Goal: Information Seeking & Learning: Check status

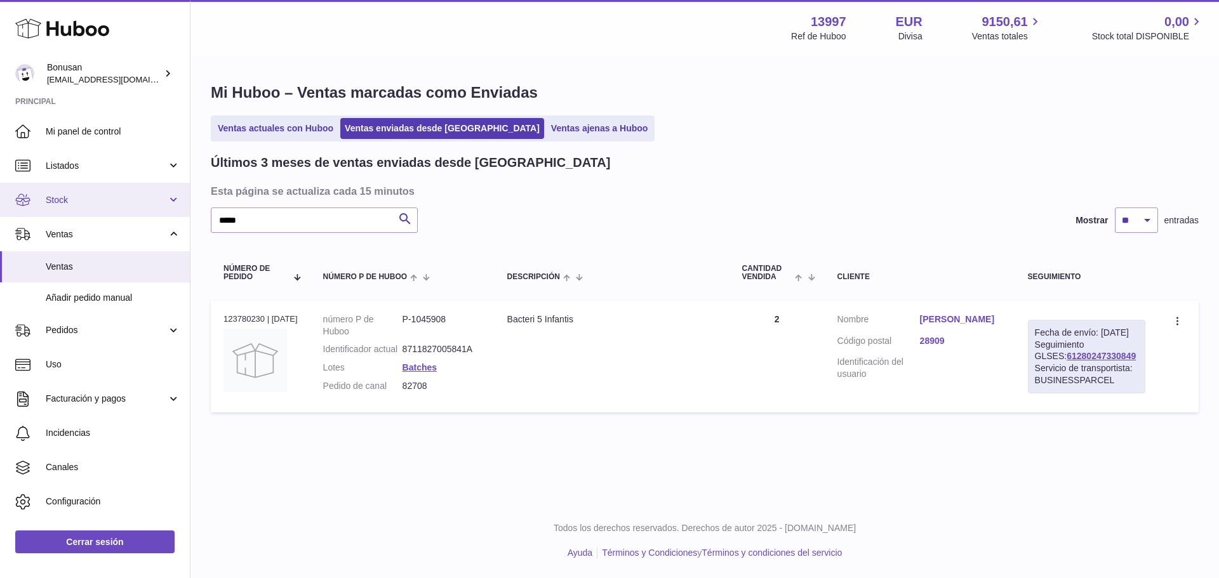
click at [69, 195] on span "Stock" at bounding box center [106, 200] width 121 height 12
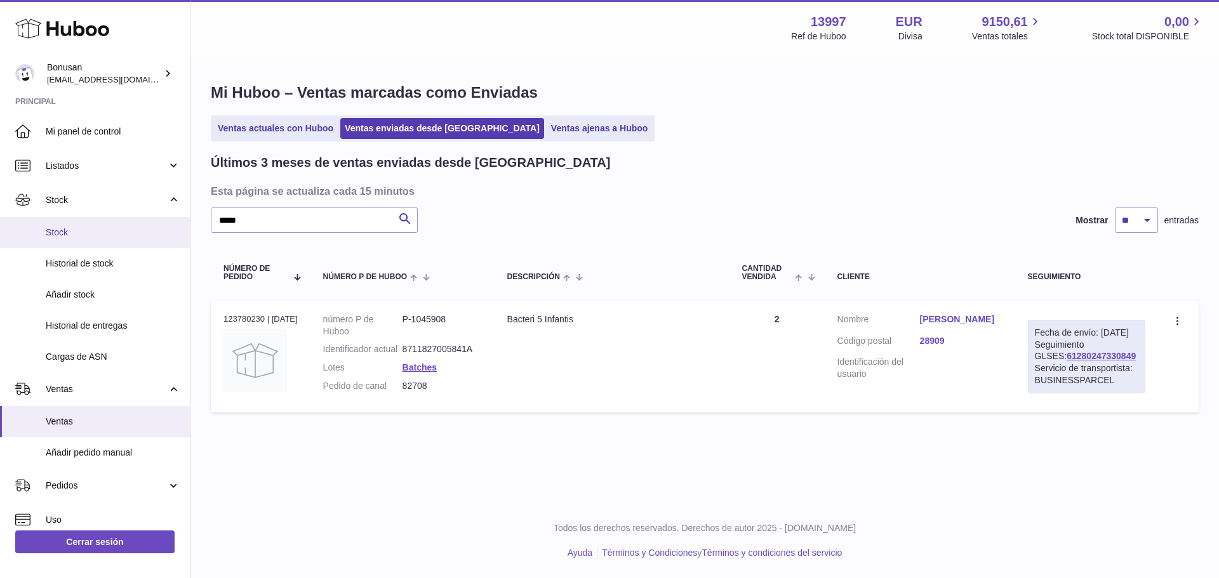
click at [64, 234] on span "Stock" at bounding box center [113, 233] width 135 height 12
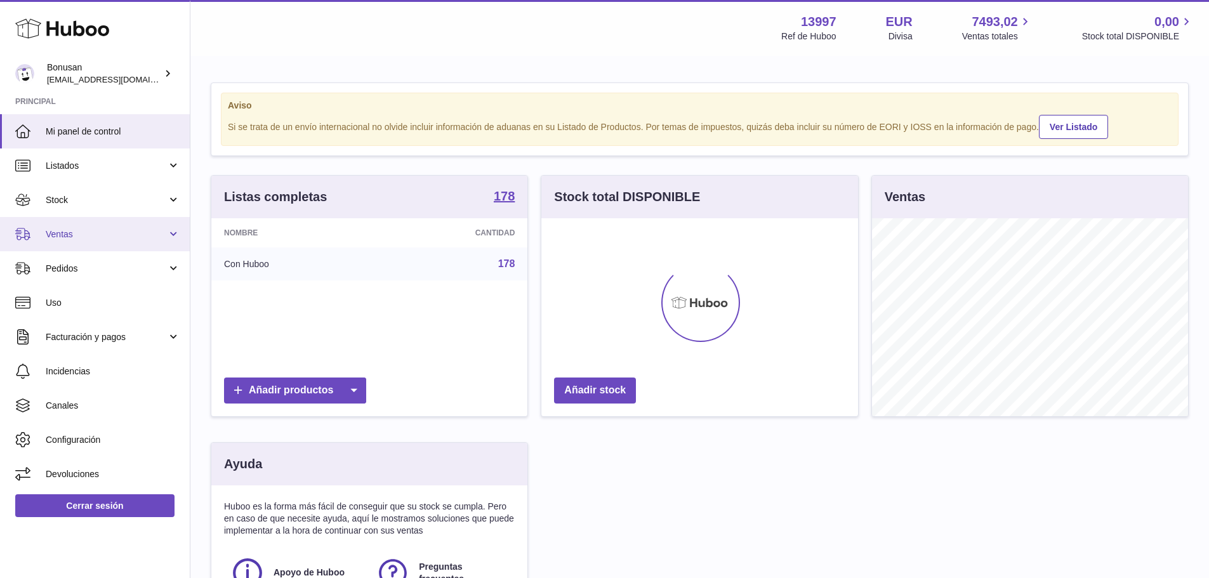
scroll to position [198, 317]
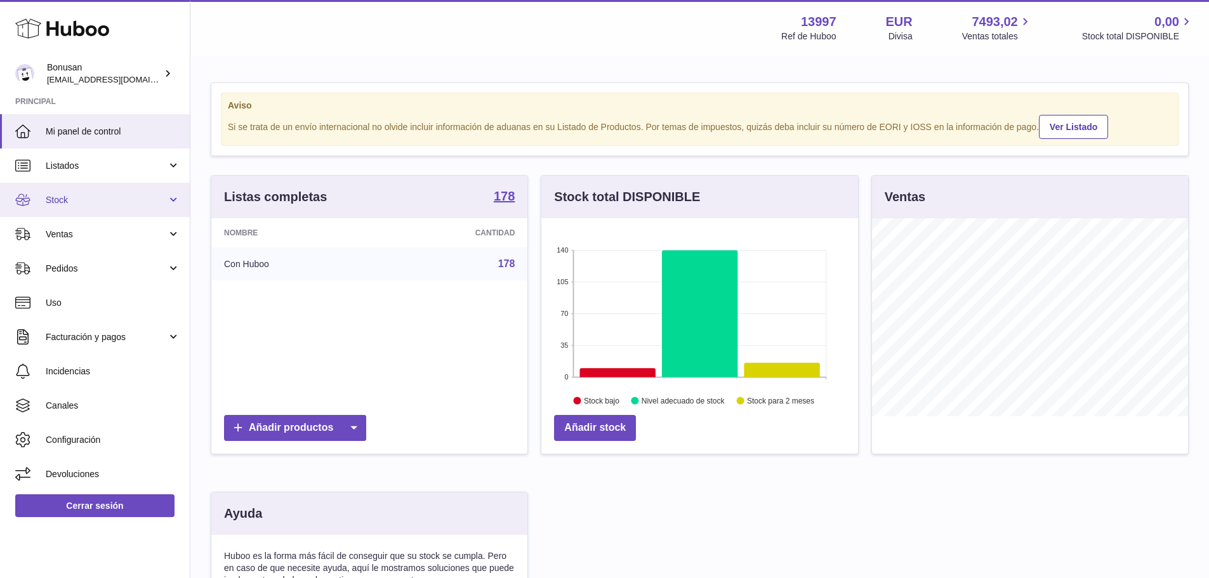
click at [55, 197] on span "Stock" at bounding box center [106, 200] width 121 height 12
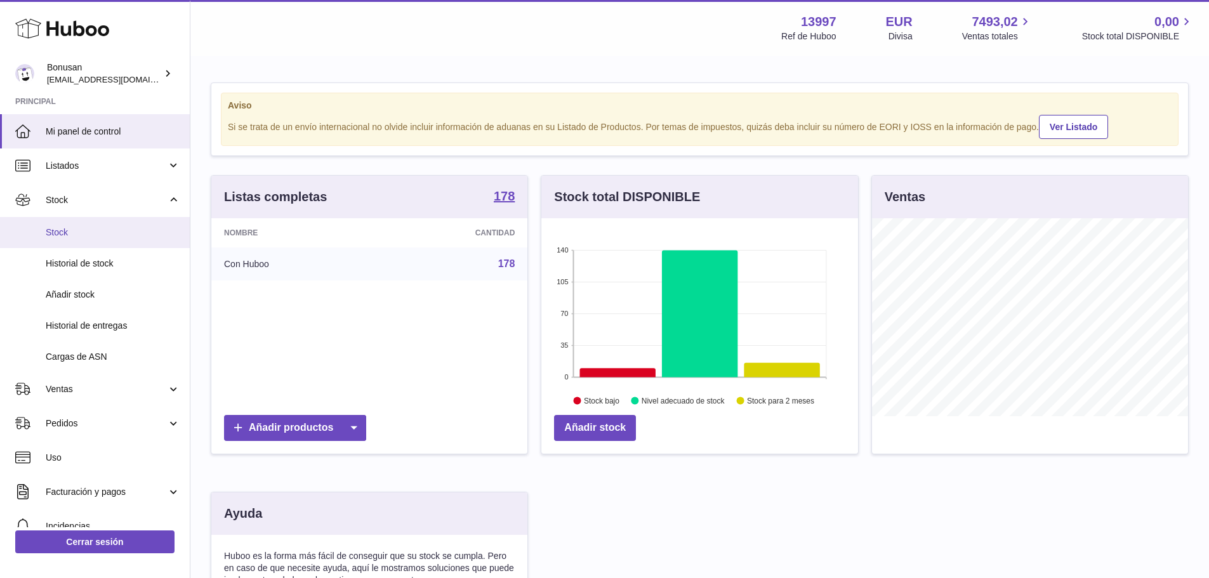
click at [62, 230] on span "Stock" at bounding box center [113, 233] width 135 height 12
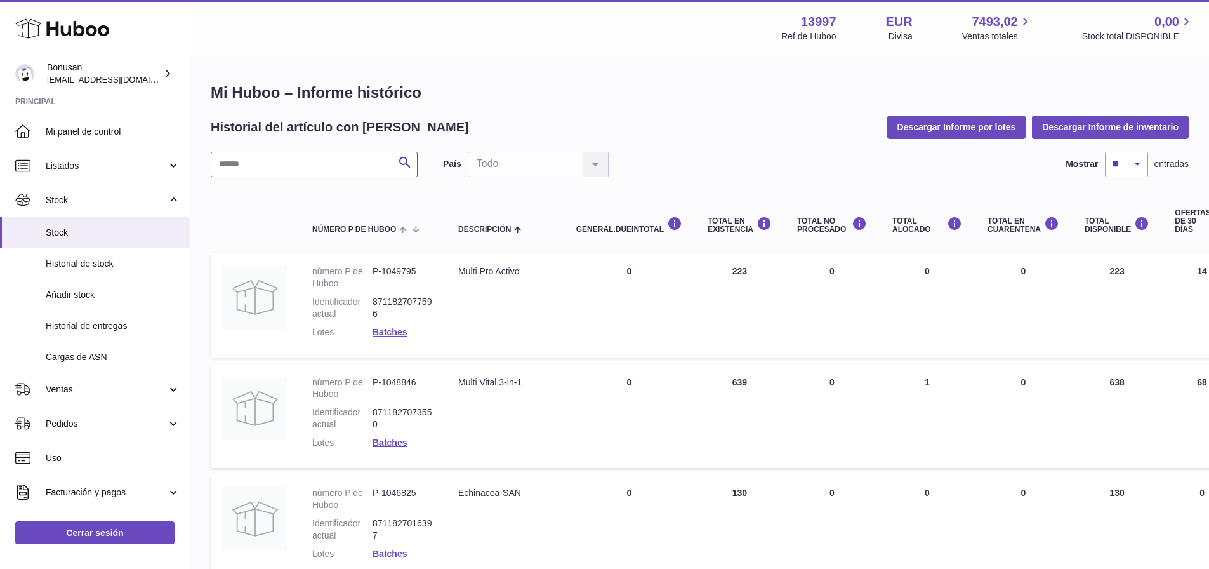
click at [292, 170] on input "text" at bounding box center [314, 164] width 207 height 25
paste input "*******"
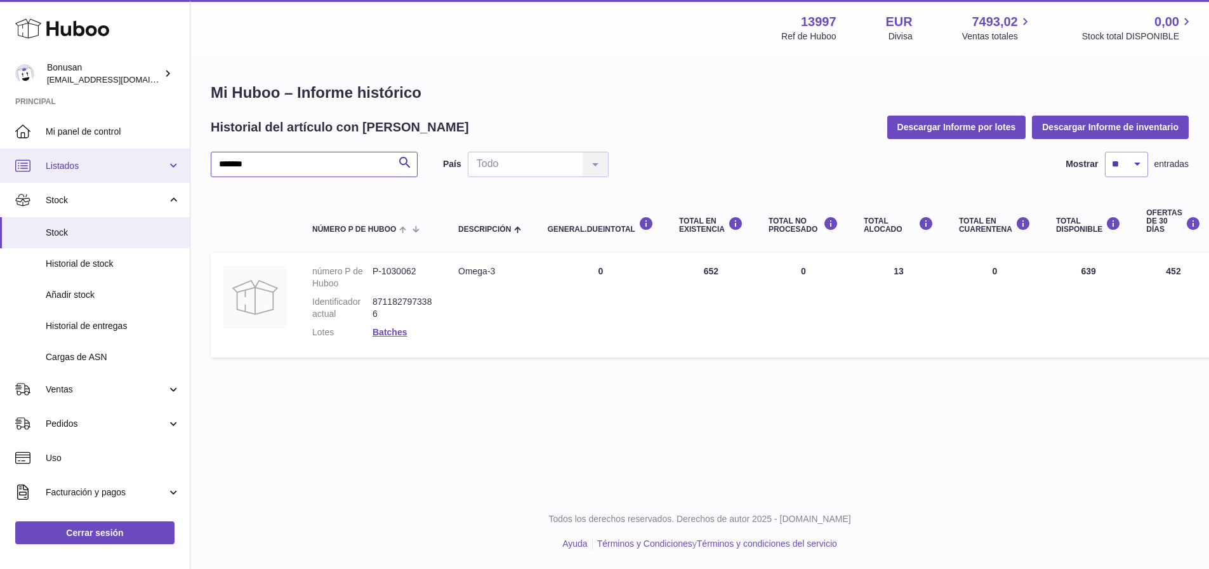
drag, startPoint x: 272, startPoint y: 162, endPoint x: 184, endPoint y: 157, distance: 87.8
click at [184, 157] on div "Huboo Bonusan info@bonusan.es Principal Mi panel de control Listados No está co…" at bounding box center [604, 284] width 1209 height 569
paste input "text"
drag, startPoint x: 265, startPoint y: 161, endPoint x: 194, endPoint y: 163, distance: 71.1
click at [194, 163] on div "Mi Huboo – Informe histórico Historial del artículo con Huboo Descargar Informe…" at bounding box center [699, 223] width 1019 height 332
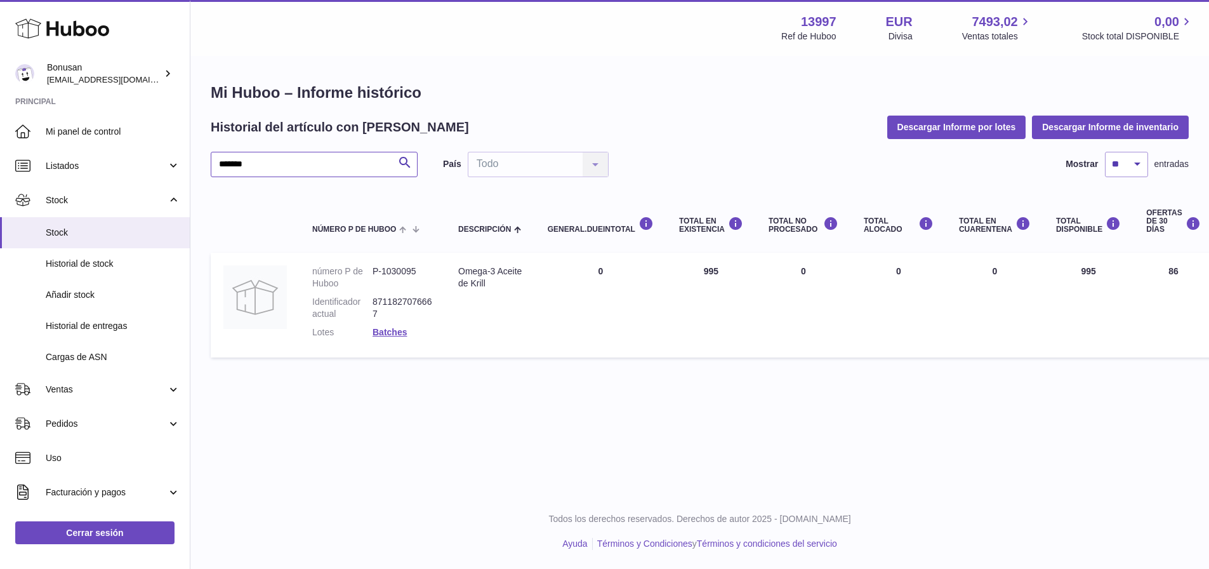
paste input "text"
drag, startPoint x: 267, startPoint y: 169, endPoint x: 178, endPoint y: 159, distance: 90.2
click at [178, 159] on div "Huboo Bonusan info@bonusan.es Principal Mi panel de control Listados No está co…" at bounding box center [604, 284] width 1209 height 569
paste input "text"
drag, startPoint x: 211, startPoint y: 175, endPoint x: 154, endPoint y: 178, distance: 57.2
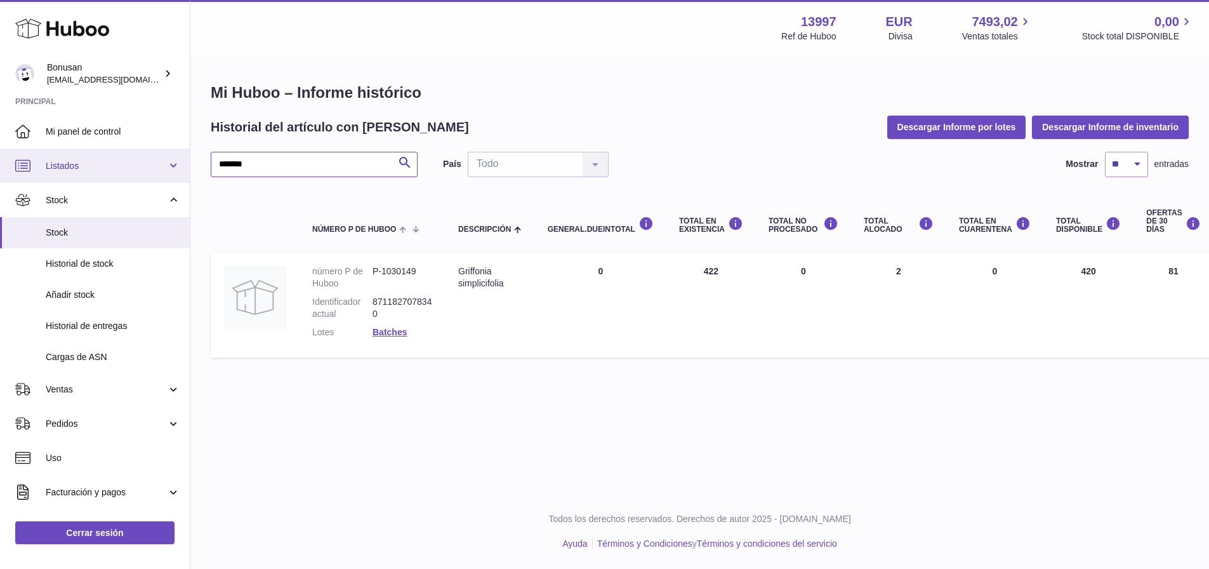
click at [154, 178] on div "Huboo Bonusan info@bonusan.es Principal Mi panel de control Listados No está co…" at bounding box center [604, 284] width 1209 height 569
paste input "text"
drag, startPoint x: 284, startPoint y: 175, endPoint x: 154, endPoint y: 177, distance: 130.8
click at [154, 177] on div "Huboo Bonusan info@bonusan.es Principal Mi panel de control Listados No está co…" at bounding box center [604, 284] width 1209 height 569
paste input "text"
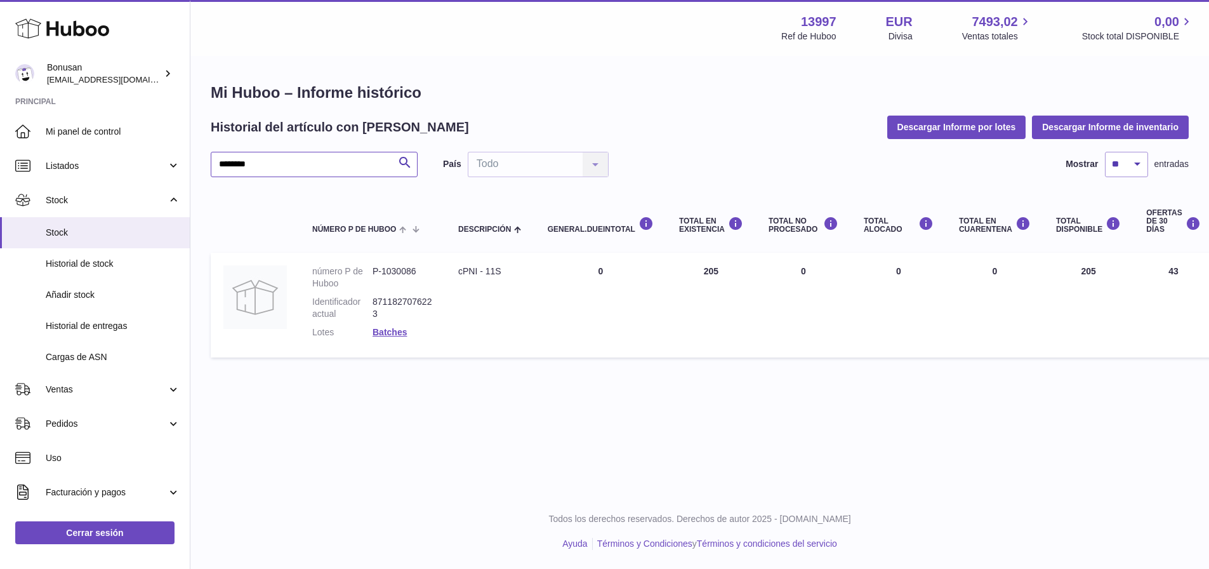
drag, startPoint x: 284, startPoint y: 166, endPoint x: 195, endPoint y: 179, distance: 90.5
click at [195, 179] on div "Mi Huboo – Informe histórico Historial del artículo con Huboo Descargar Informe…" at bounding box center [699, 223] width 1019 height 332
paste input "text"
drag, startPoint x: 285, startPoint y: 163, endPoint x: 208, endPoint y: 186, distance: 80.8
click at [208, 186] on div "Mi Huboo – Informe histórico Historial del artículo con Huboo Descargar Informe…" at bounding box center [699, 223] width 1019 height 332
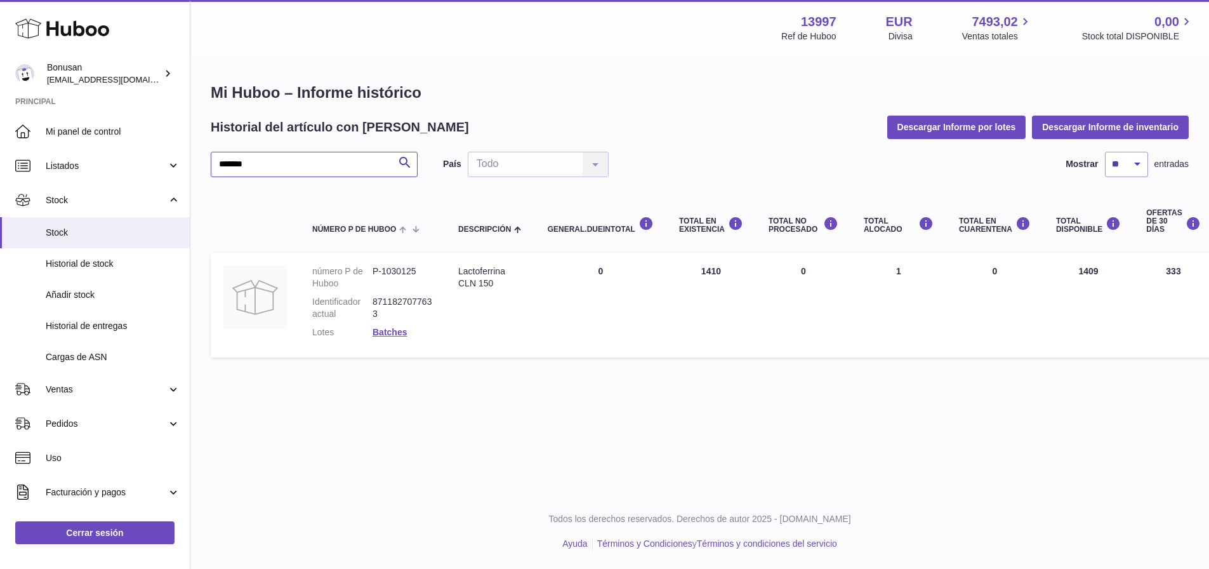
paste input "text"
drag, startPoint x: 259, startPoint y: 161, endPoint x: 189, endPoint y: 158, distance: 69.9
click at [189, 158] on div "Huboo Bonusan info@bonusan.es Principal Mi panel de control Listados No está co…" at bounding box center [604, 284] width 1209 height 569
drag, startPoint x: 270, startPoint y: 168, endPoint x: 204, endPoint y: 166, distance: 66.1
click at [204, 166] on div "Mi Huboo – Informe histórico Historial del artículo con Huboo Descargar Informe…" at bounding box center [699, 223] width 1019 height 332
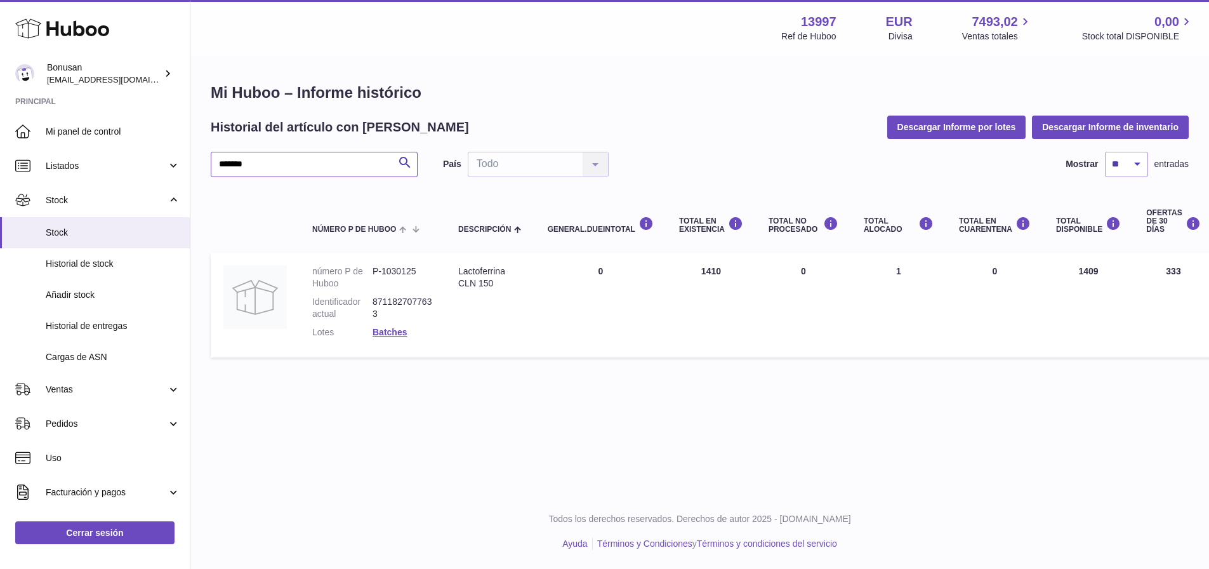
paste input "text"
drag, startPoint x: 258, startPoint y: 165, endPoint x: 180, endPoint y: 163, distance: 78.1
click at [181, 163] on div "Huboo Bonusan info@bonusan.es Principal Mi panel de control Listados No está co…" at bounding box center [604, 284] width 1209 height 569
paste input "text"
drag, startPoint x: 272, startPoint y: 159, endPoint x: 177, endPoint y: 159, distance: 95.2
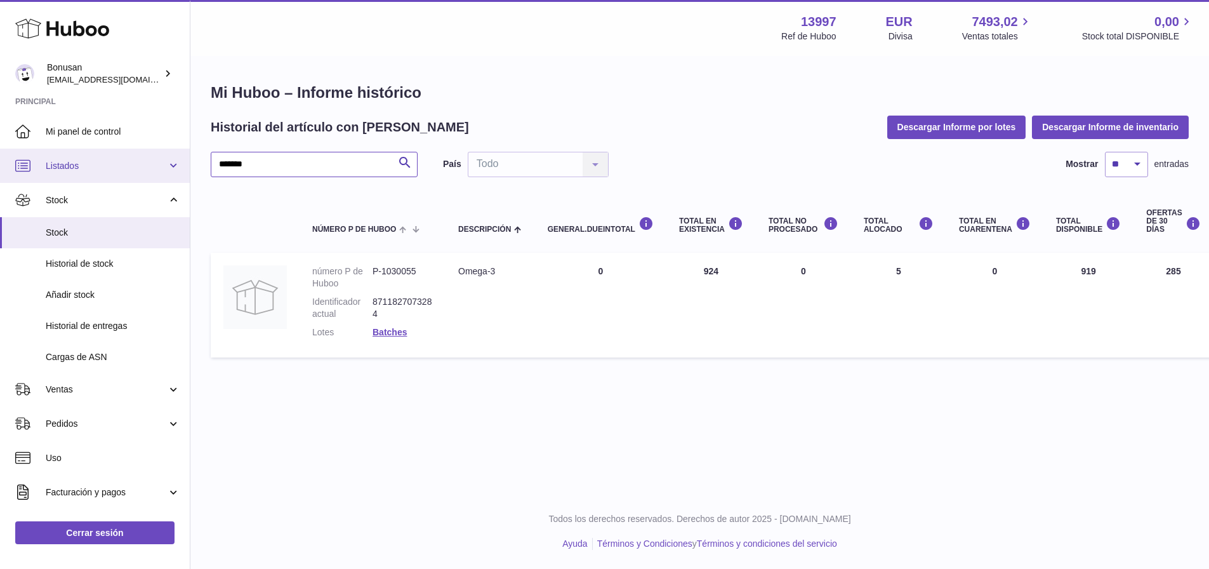
click at [177, 159] on div "Huboo Bonusan info@bonusan.es Principal Mi panel de control Listados No está co…" at bounding box center [604, 284] width 1209 height 569
paste input "text"
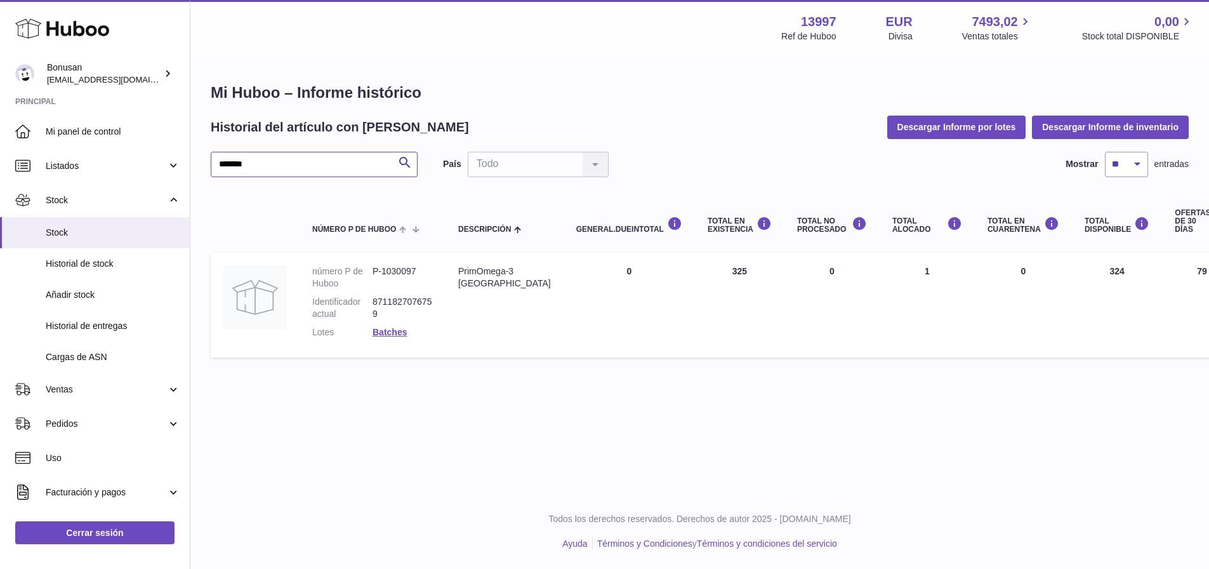
drag, startPoint x: 258, startPoint y: 164, endPoint x: 190, endPoint y: 154, distance: 68.7
click at [190, 154] on div "Mi Huboo – Informe histórico Historial del artículo con Huboo Descargar Informe…" at bounding box center [699, 223] width 1019 height 332
paste input "text"
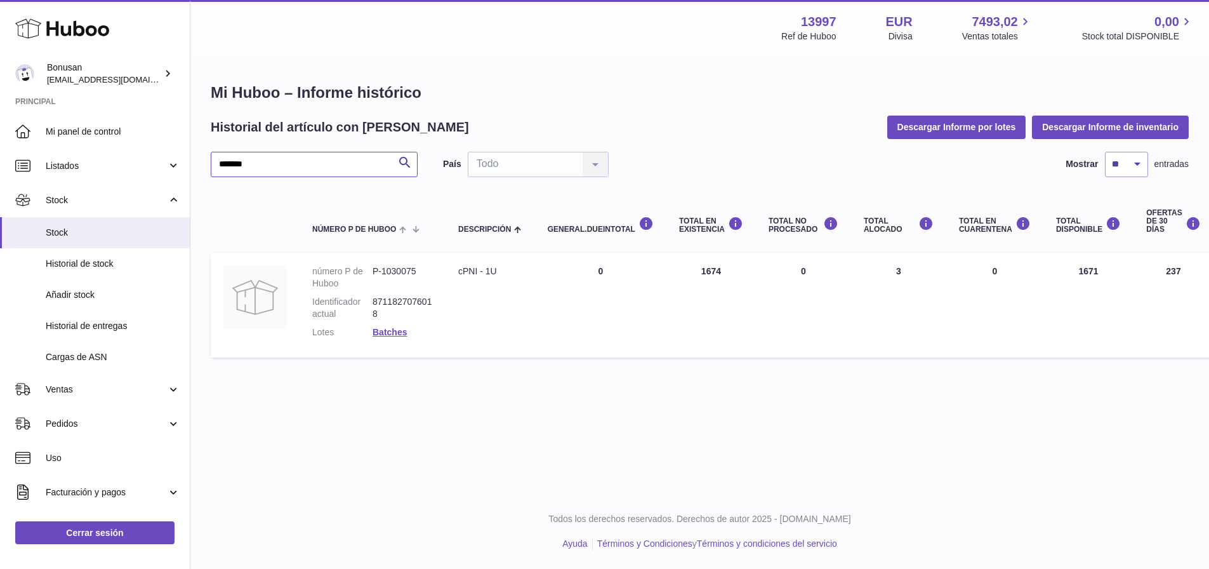
drag, startPoint x: 223, startPoint y: 174, endPoint x: 192, endPoint y: 169, distance: 30.8
click at [192, 169] on div "Mi Huboo – Informe histórico Historial del artículo con Huboo Descargar Informe…" at bounding box center [699, 223] width 1019 height 332
paste input "text"
drag, startPoint x: 262, startPoint y: 163, endPoint x: 176, endPoint y: 166, distance: 85.1
click at [176, 166] on div "Huboo Bonusan info@bonusan.es Principal Mi panel de control Listados No está co…" at bounding box center [604, 284] width 1209 height 569
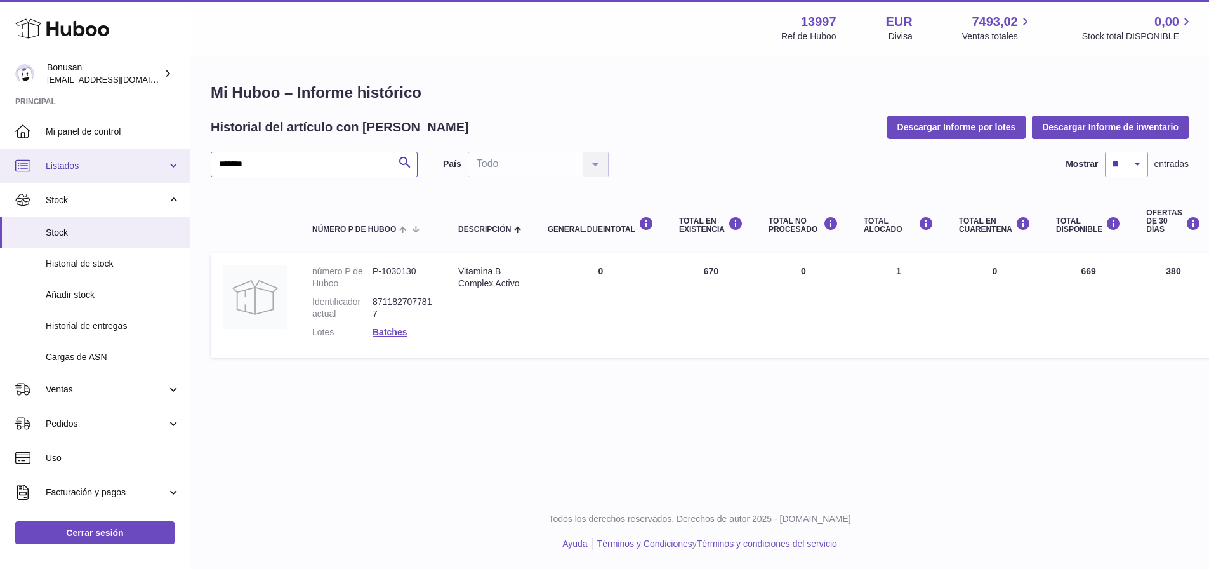
paste input "text"
drag, startPoint x: 289, startPoint y: 163, endPoint x: 204, endPoint y: 171, distance: 85.4
click at [204, 171] on div "Mi Huboo – Informe histórico Historial del artículo con Huboo Descargar Informe…" at bounding box center [699, 223] width 1019 height 332
paste input "text"
drag, startPoint x: 302, startPoint y: 171, endPoint x: 186, endPoint y: 150, distance: 117.4
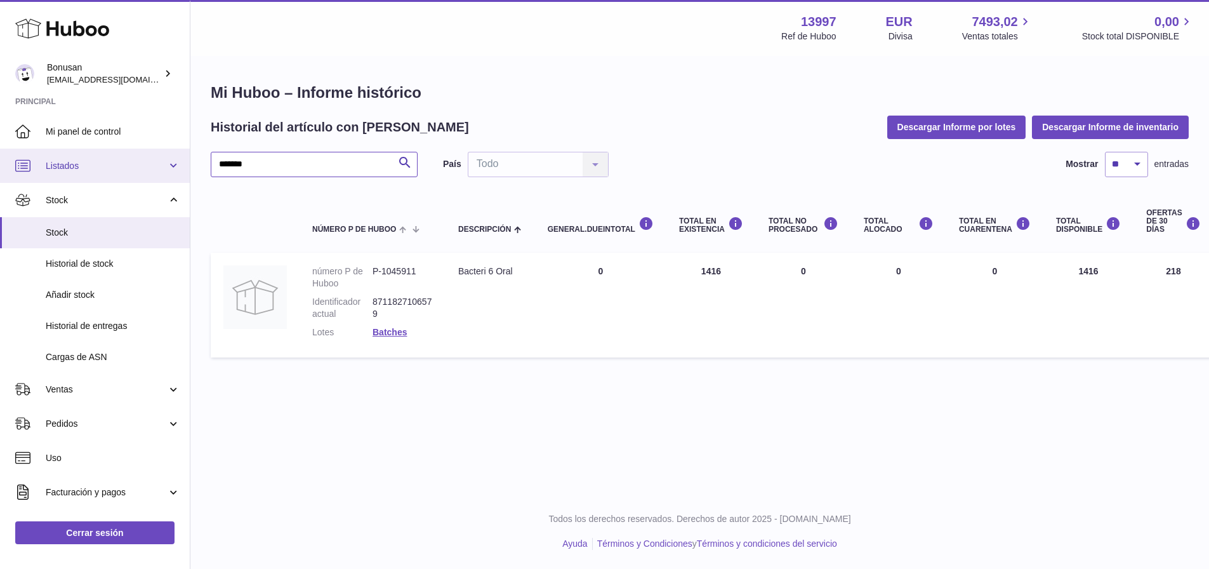
click at [186, 150] on div "Huboo Bonusan info@bonusan.es Principal Mi panel de control Listados No está co…" at bounding box center [604, 284] width 1209 height 569
paste input "text"
type input "*******"
drag, startPoint x: 279, startPoint y: 166, endPoint x: 178, endPoint y: 169, distance: 101.6
click at [178, 169] on div "Huboo Bonusan info@bonusan.es Principal Mi panel de control Listados No está co…" at bounding box center [604, 284] width 1209 height 569
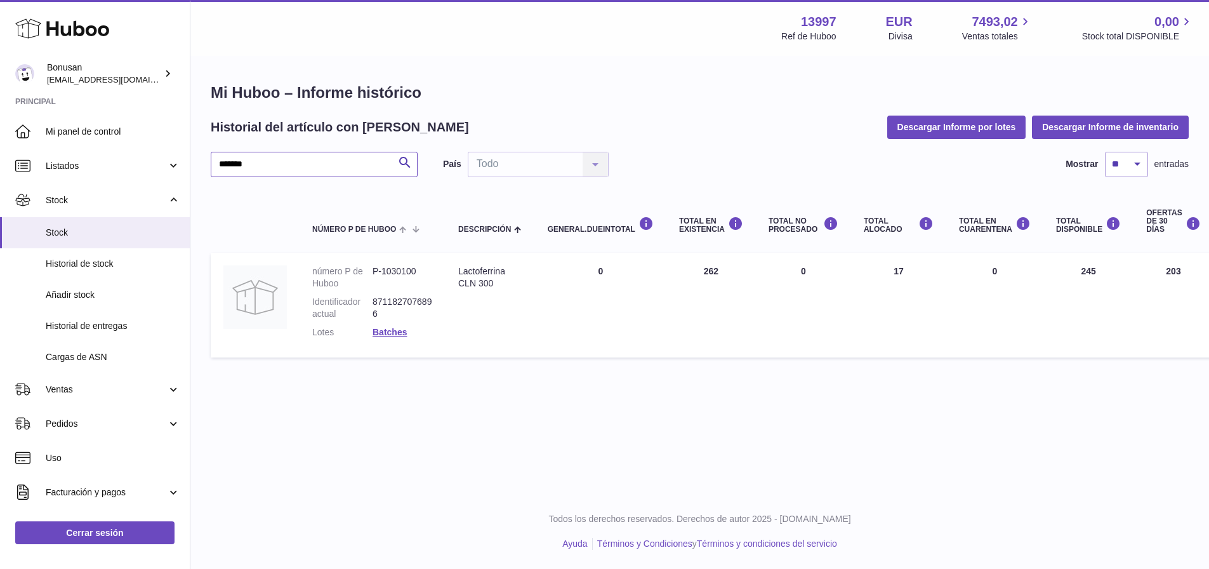
drag, startPoint x: 258, startPoint y: 163, endPoint x: 219, endPoint y: 161, distance: 38.8
click at [219, 161] on input "*******" at bounding box center [314, 164] width 207 height 25
click at [54, 229] on span "Stock" at bounding box center [113, 233] width 135 height 12
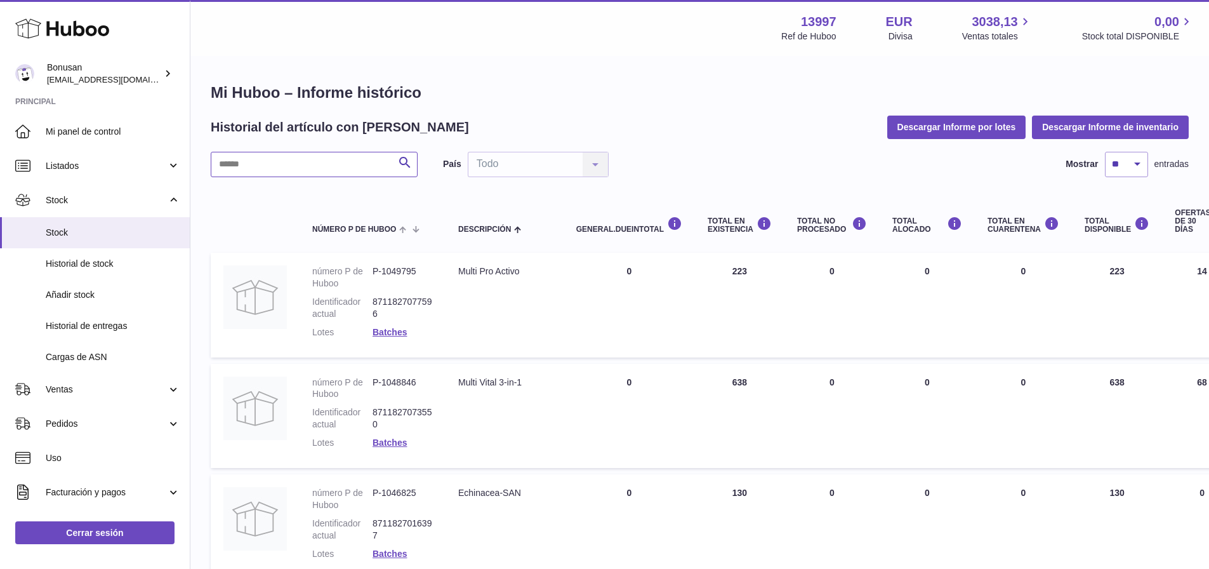
click at [270, 156] on input "text" at bounding box center [314, 164] width 207 height 25
paste input "*******"
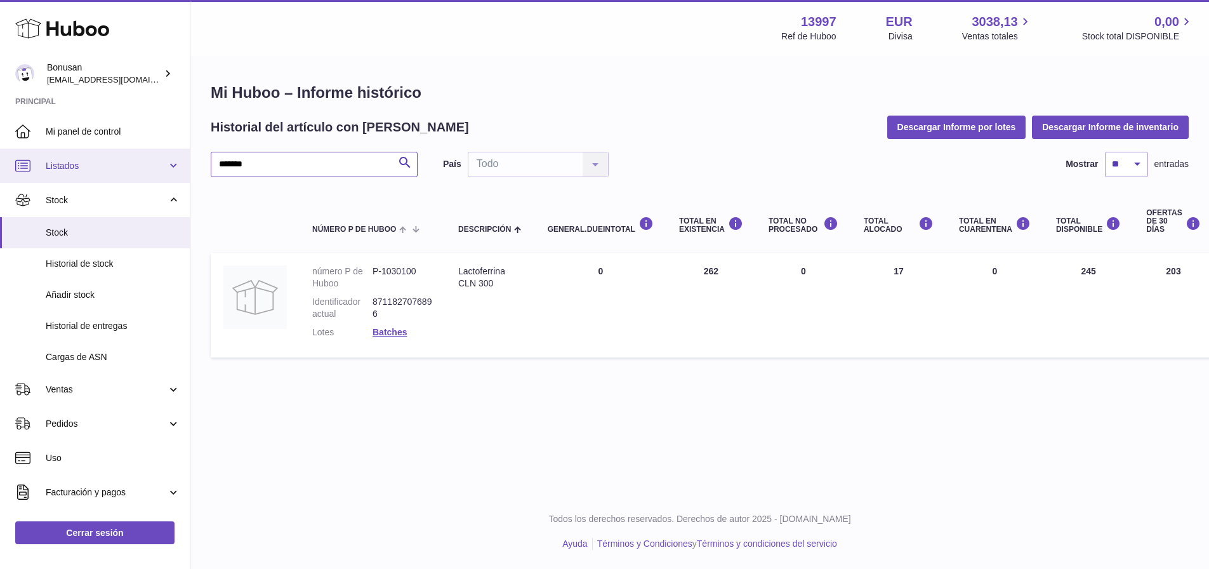
drag, startPoint x: 274, startPoint y: 163, endPoint x: 152, endPoint y: 161, distance: 121.9
click at [152, 161] on div "Huboo Bonusan info@bonusan.es Principal Mi panel de control Listados No está co…" at bounding box center [604, 284] width 1209 height 569
paste input "text"
drag, startPoint x: 258, startPoint y: 164, endPoint x: 211, endPoint y: 160, distance: 47.1
click at [211, 160] on input "*******" at bounding box center [314, 164] width 207 height 25
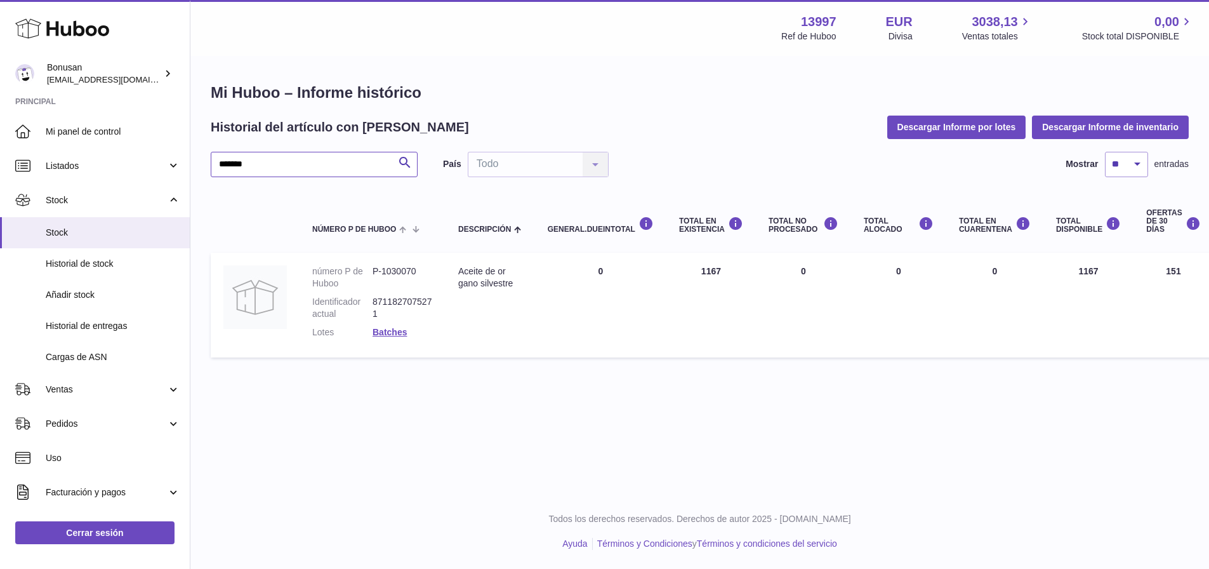
paste input "text"
drag, startPoint x: 288, startPoint y: 164, endPoint x: 190, endPoint y: 171, distance: 98.0
click at [190, 171] on div "Mi Huboo – Informe histórico Historial del artículo con Huboo Descargar Informe…" at bounding box center [699, 216] width 1019 height 319
paste input "text"
drag, startPoint x: 253, startPoint y: 164, endPoint x: 201, endPoint y: 158, distance: 52.4
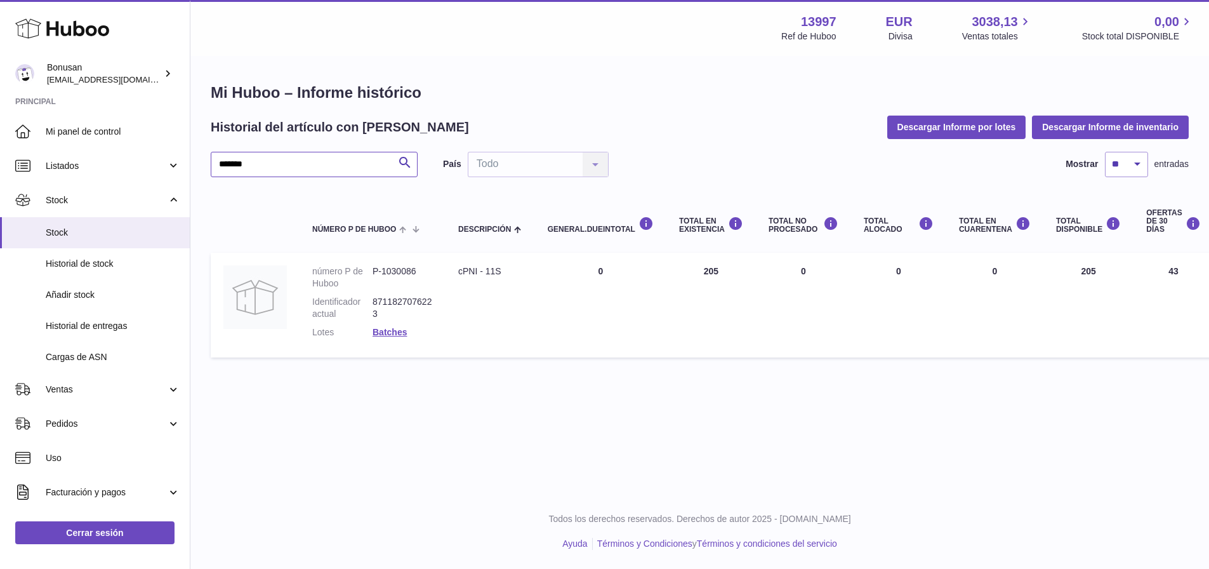
click at [201, 158] on div "Mi Huboo – Informe histórico Historial del artículo con Huboo Descargar Informe…" at bounding box center [699, 223] width 1019 height 332
paste input "text"
drag, startPoint x: 252, startPoint y: 171, endPoint x: 196, endPoint y: 168, distance: 55.9
click at [196, 168] on div "Mi Huboo – Informe histórico Historial del artículo con Huboo Descargar Informe…" at bounding box center [699, 223] width 1019 height 332
paste input "text"
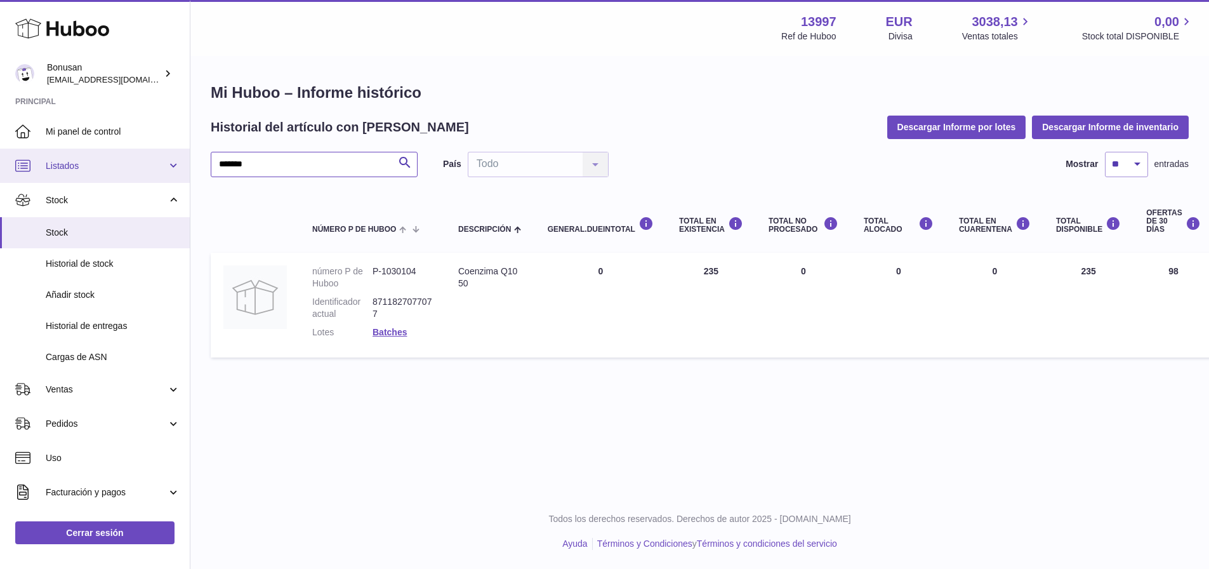
drag, startPoint x: 265, startPoint y: 161, endPoint x: 182, endPoint y: 152, distance: 84.3
click at [183, 152] on div "Huboo Bonusan info@bonusan.es Principal Mi panel de control Listados No está co…" at bounding box center [604, 284] width 1209 height 569
paste input "text"
type input "*******"
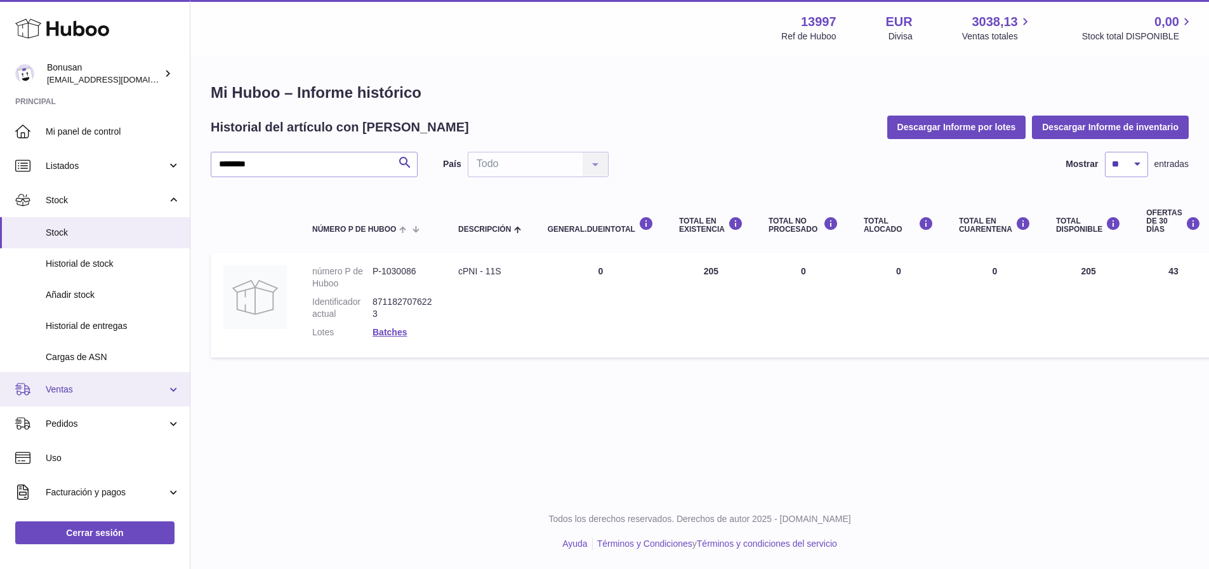
click at [67, 385] on span "Ventas" at bounding box center [106, 389] width 121 height 12
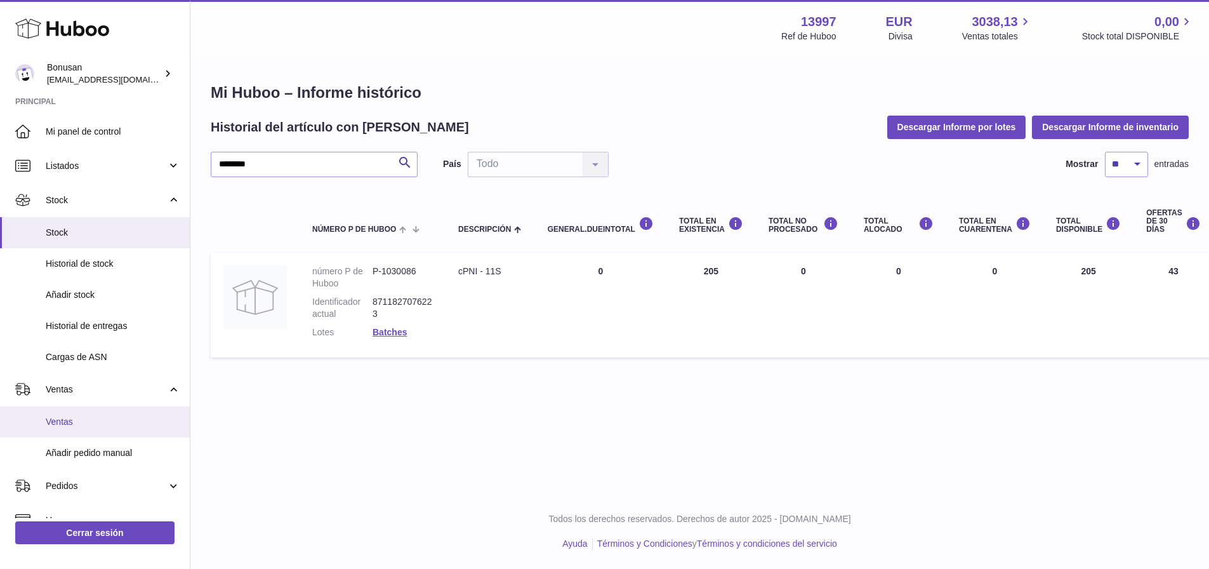
click at [62, 427] on span "Ventas" at bounding box center [113, 422] width 135 height 12
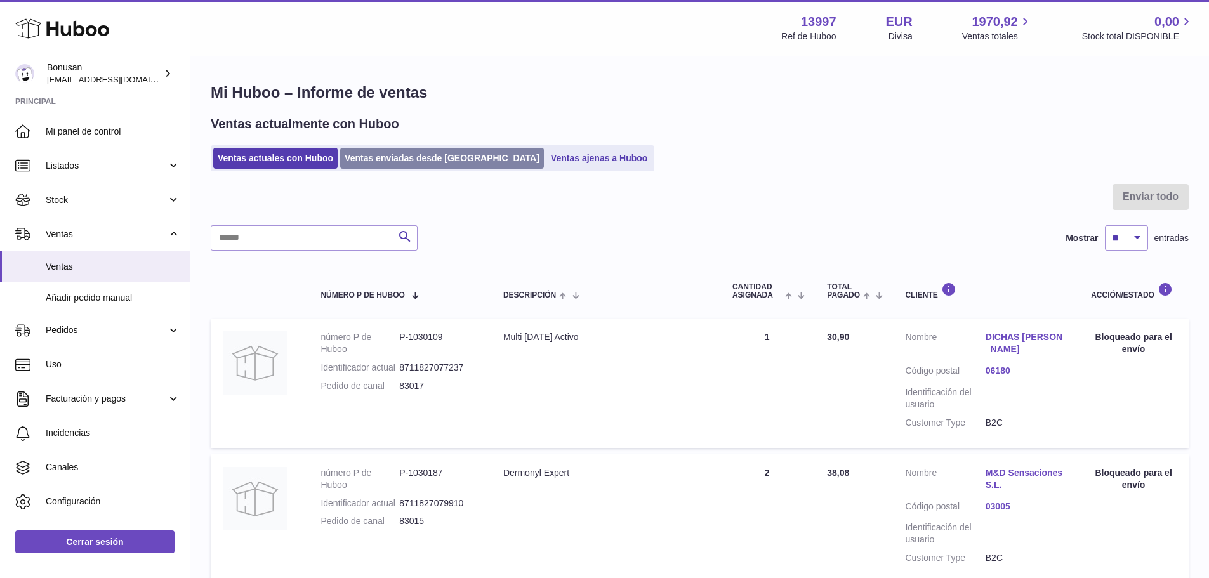
click at [410, 149] on link "Ventas enviadas desde [GEOGRAPHIC_DATA]" at bounding box center [442, 158] width 204 height 21
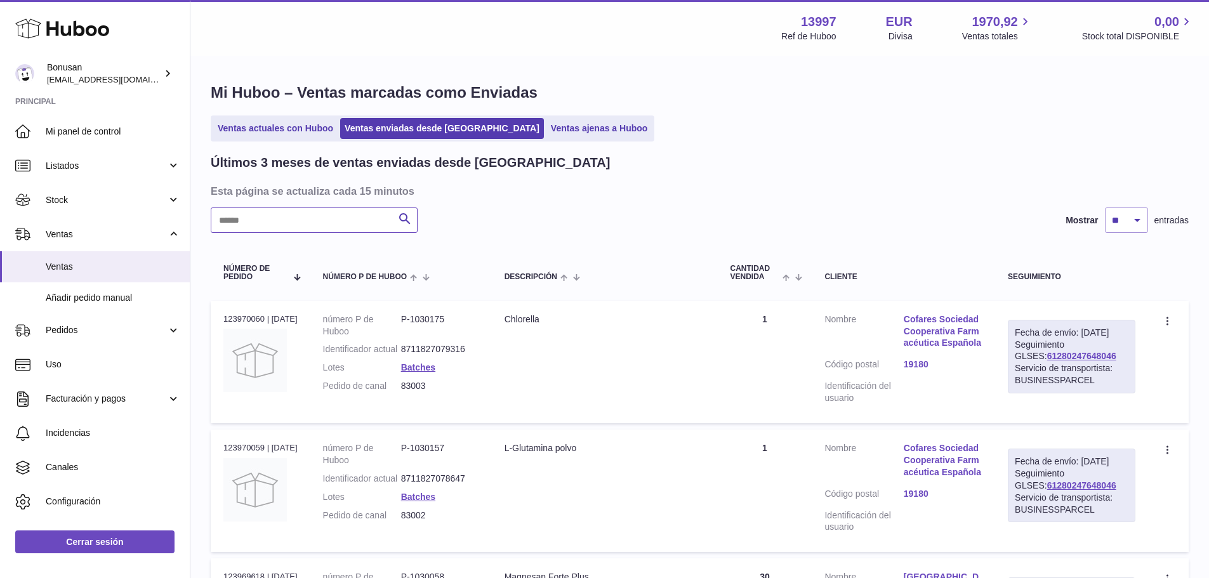
click at [294, 215] on input "text" at bounding box center [314, 220] width 207 height 25
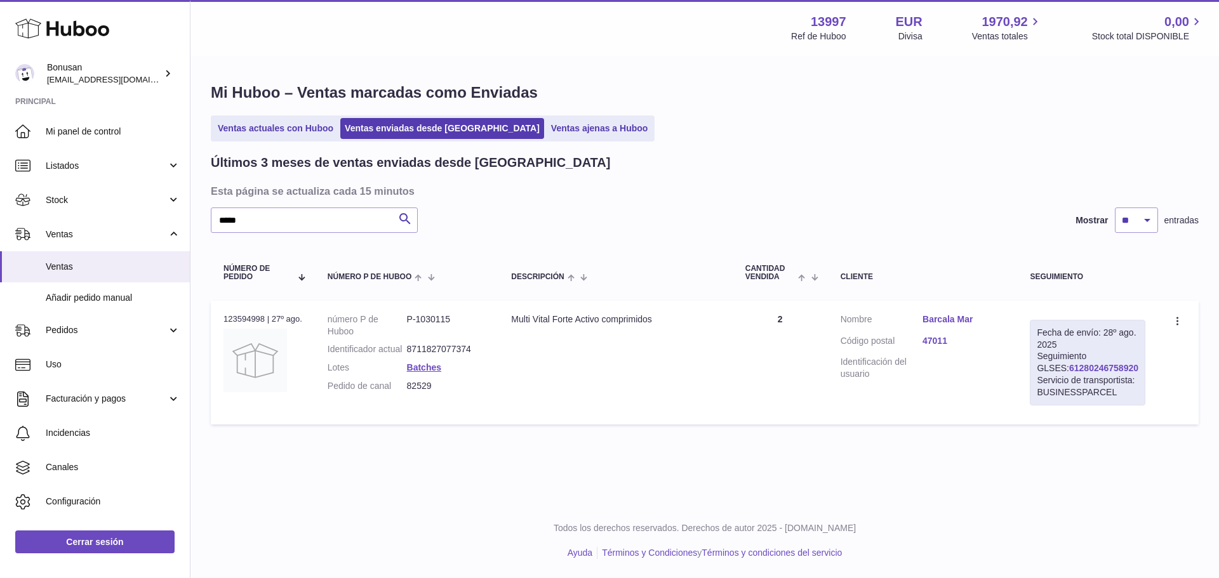
click at [1079, 373] on link "61280246758920" at bounding box center [1103, 368] width 69 height 10
drag, startPoint x: 229, startPoint y: 222, endPoint x: 307, endPoint y: 203, distance: 80.2
click at [307, 203] on div "Últimos 3 meses de ventas enviadas desde Huboo Esta página se actualiza cada 15…" at bounding box center [705, 292] width 988 height 277
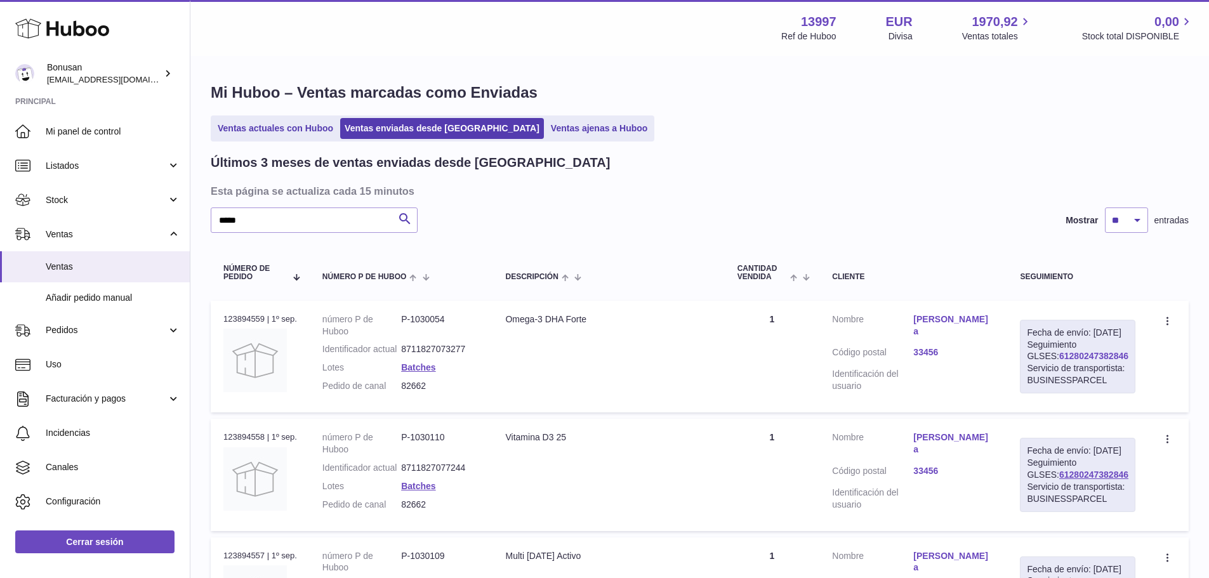
click at [1068, 361] on link "61280247382846" at bounding box center [1094, 356] width 69 height 10
click at [288, 230] on input "*****" at bounding box center [314, 220] width 207 height 25
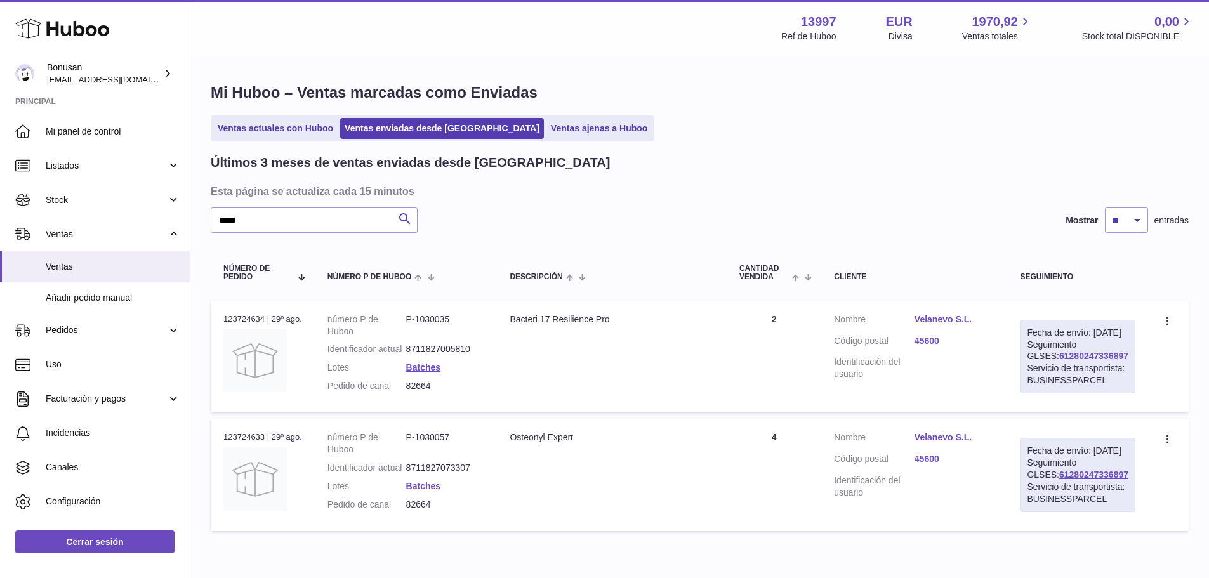
click at [1072, 361] on link "61280247336897" at bounding box center [1094, 356] width 69 height 10
click at [302, 227] on input "*****" at bounding box center [314, 220] width 207 height 25
click at [1082, 361] on link "61280247339490" at bounding box center [1094, 356] width 69 height 10
click at [294, 233] on input "*****" at bounding box center [314, 220] width 207 height 25
click at [1093, 361] on link "61280247332113" at bounding box center [1094, 356] width 69 height 10
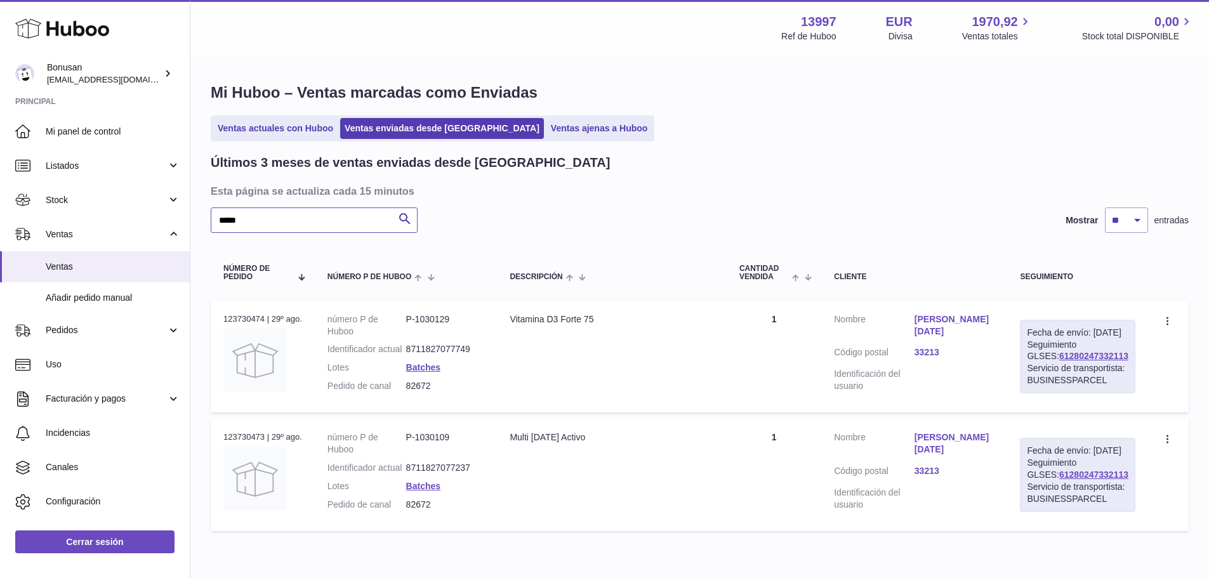
click at [272, 219] on input "*****" at bounding box center [314, 220] width 207 height 25
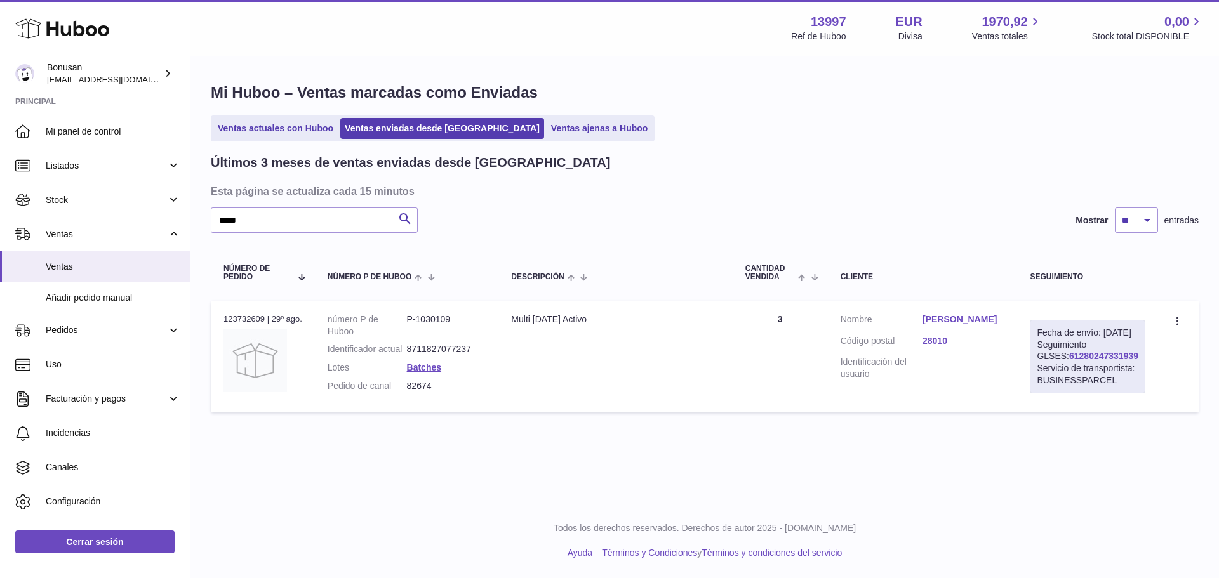
click at [1086, 361] on link "61280247331939" at bounding box center [1103, 356] width 69 height 10
click at [279, 223] on input "*****" at bounding box center [314, 220] width 207 height 25
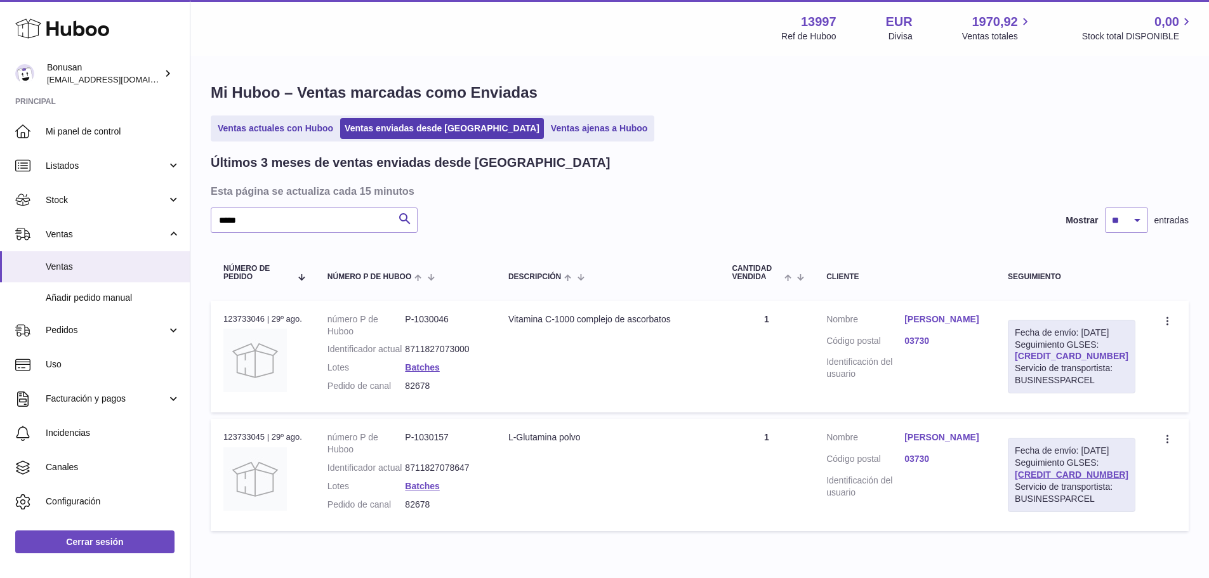
click at [1091, 361] on link "61280247334950" at bounding box center [1072, 356] width 114 height 10
click at [249, 225] on input "*****" at bounding box center [314, 220] width 207 height 25
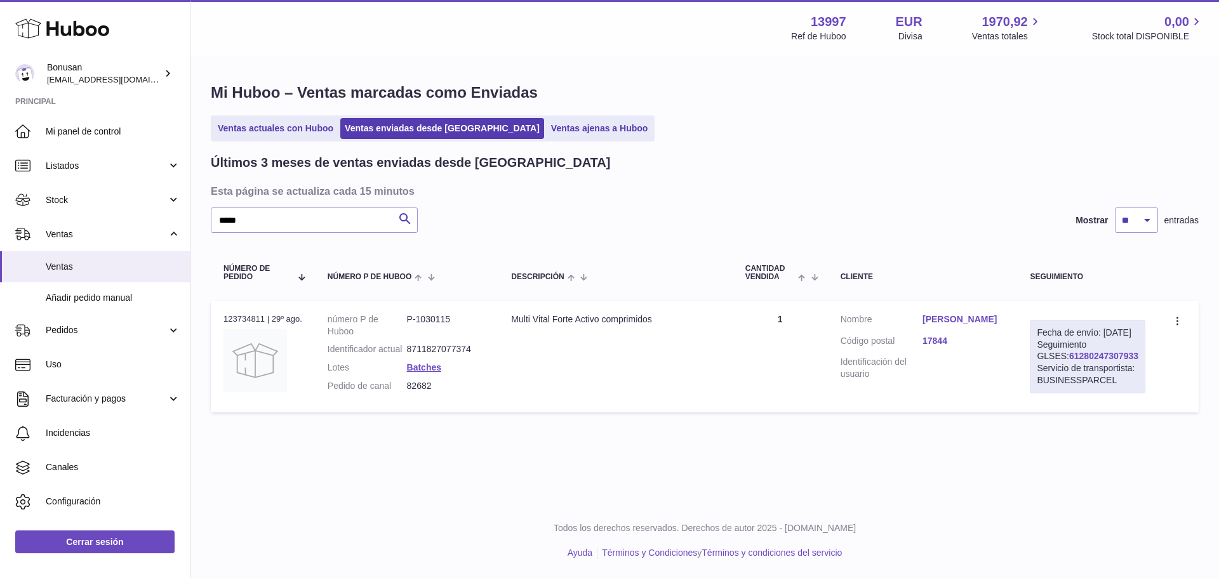
click at [1069, 361] on link "61280247307933" at bounding box center [1103, 356] width 69 height 10
click at [288, 227] on input "*****" at bounding box center [314, 220] width 207 height 25
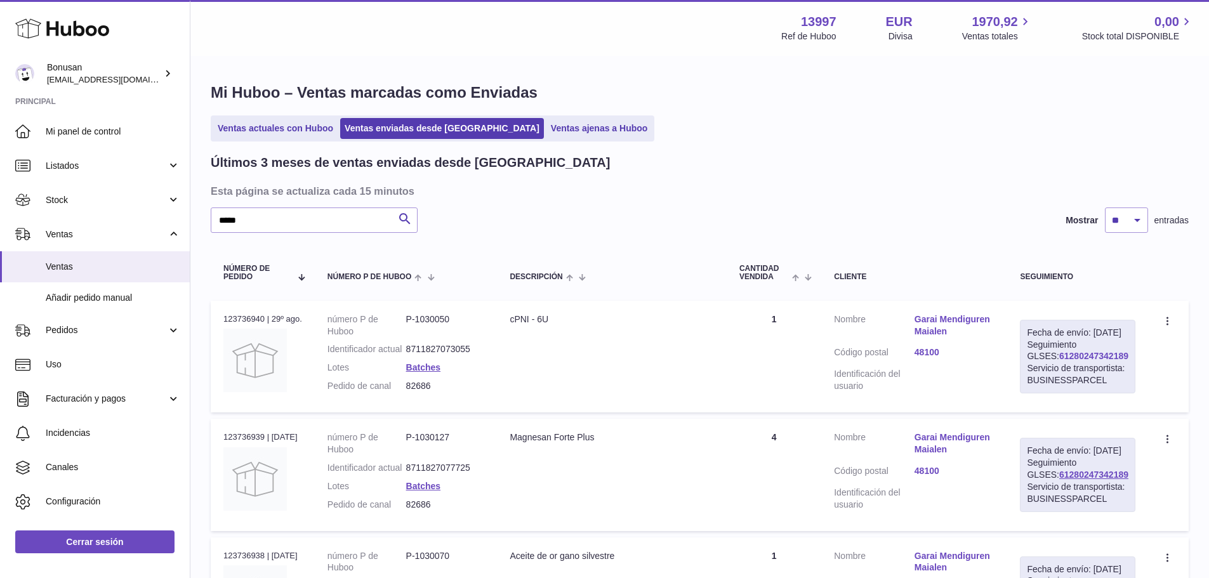
click at [1075, 361] on link "61280247342189" at bounding box center [1094, 356] width 69 height 10
click at [315, 222] on input "*****" at bounding box center [314, 220] width 207 height 25
click at [1095, 361] on link "61280247335514" at bounding box center [1094, 356] width 69 height 10
click at [317, 223] on input "*****" at bounding box center [314, 220] width 207 height 25
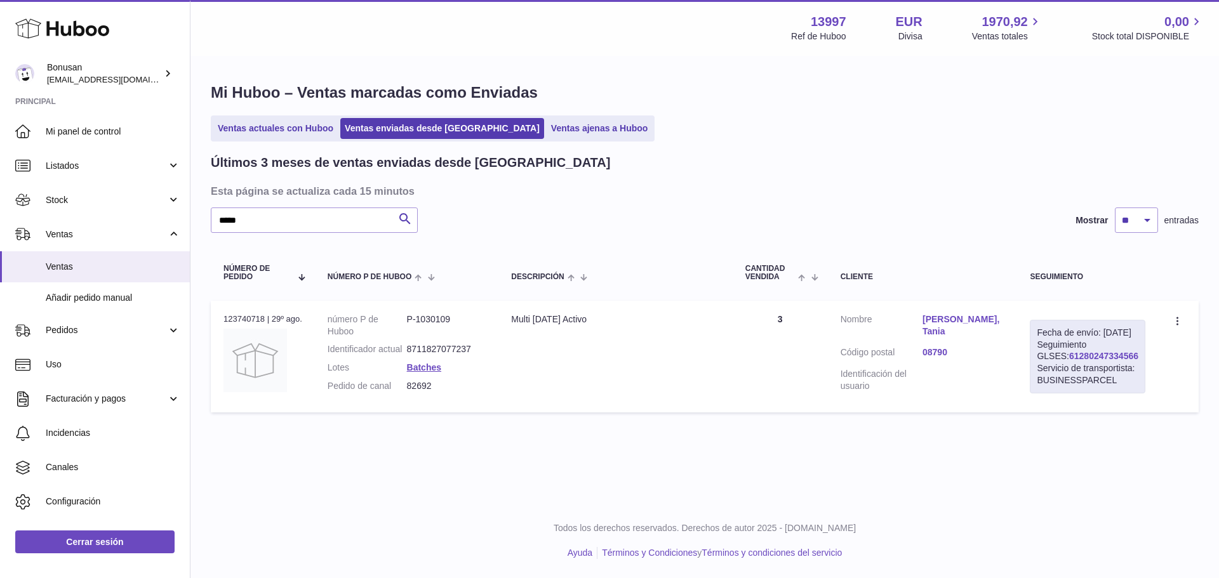
click at [1094, 361] on link "61280247334566" at bounding box center [1103, 356] width 69 height 10
click at [290, 222] on input "*****" at bounding box center [314, 220] width 207 height 25
click at [1077, 361] on link "61280247331073" at bounding box center [1103, 356] width 69 height 10
click at [268, 220] on input "*****" at bounding box center [314, 220] width 207 height 25
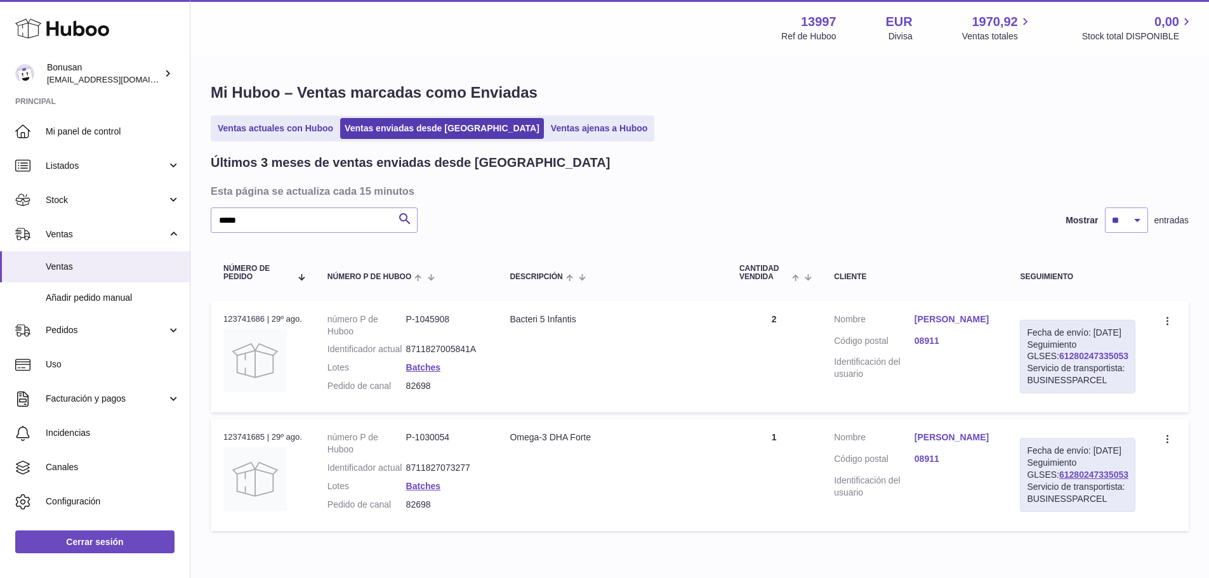
click at [1060, 361] on link "61280247335053" at bounding box center [1094, 356] width 69 height 10
drag, startPoint x: 231, startPoint y: 218, endPoint x: 256, endPoint y: 216, distance: 24.8
click at [256, 216] on input "*****" at bounding box center [314, 220] width 207 height 25
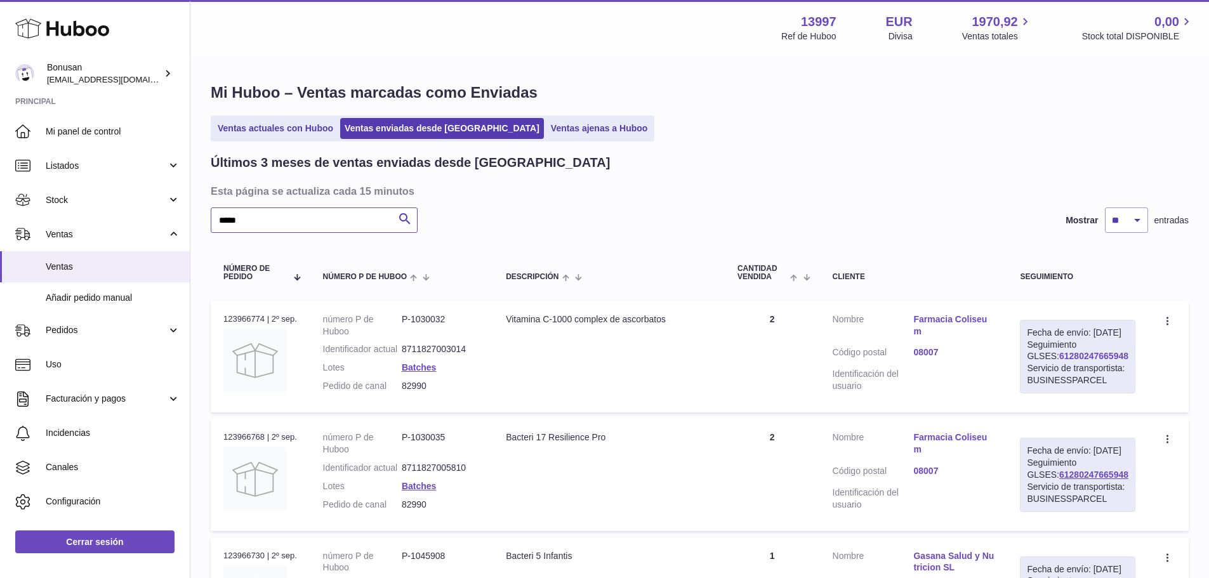
type input "*****"
click at [1082, 361] on link "61280247665948" at bounding box center [1094, 356] width 69 height 10
drag, startPoint x: 262, startPoint y: 227, endPoint x: 183, endPoint y: 210, distance: 80.6
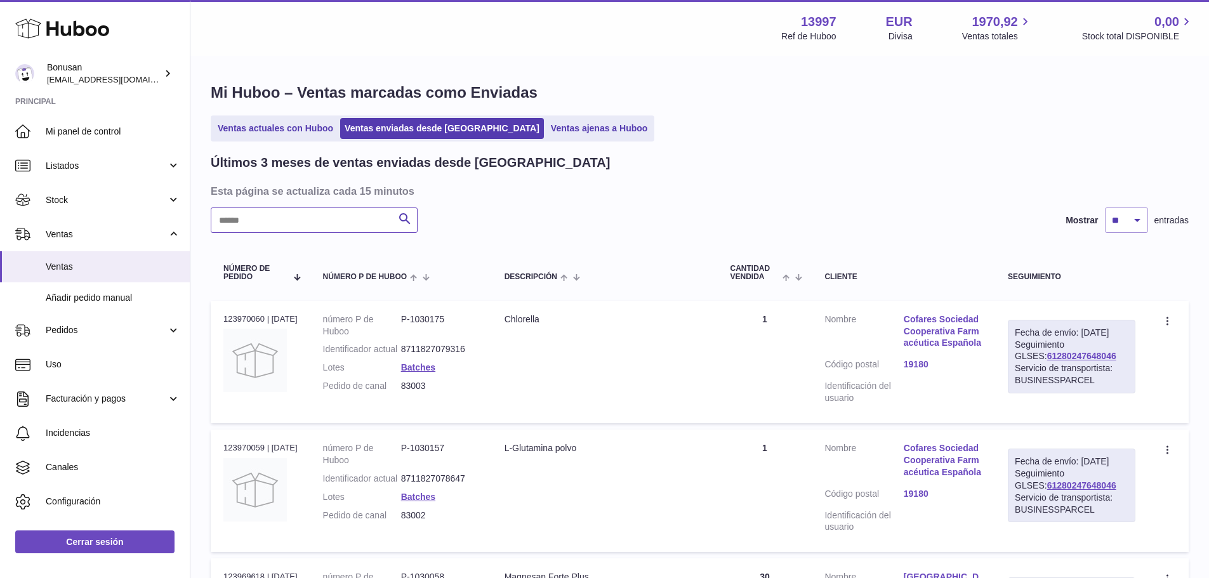
click at [248, 218] on input "text" at bounding box center [314, 220] width 207 height 25
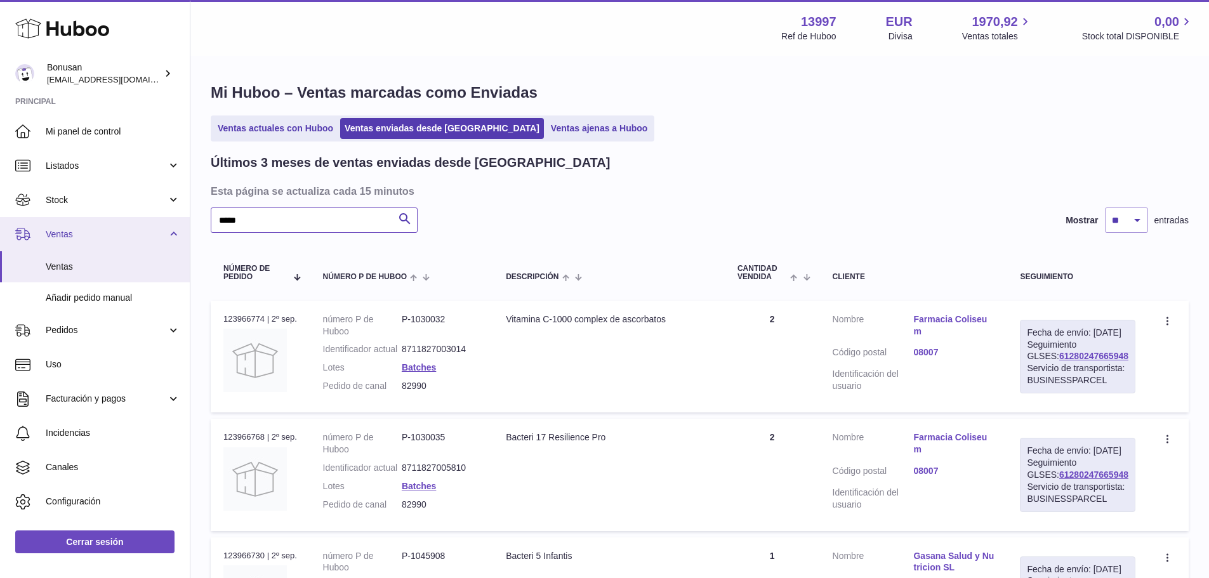
drag, startPoint x: 248, startPoint y: 217, endPoint x: 176, endPoint y: 217, distance: 71.7
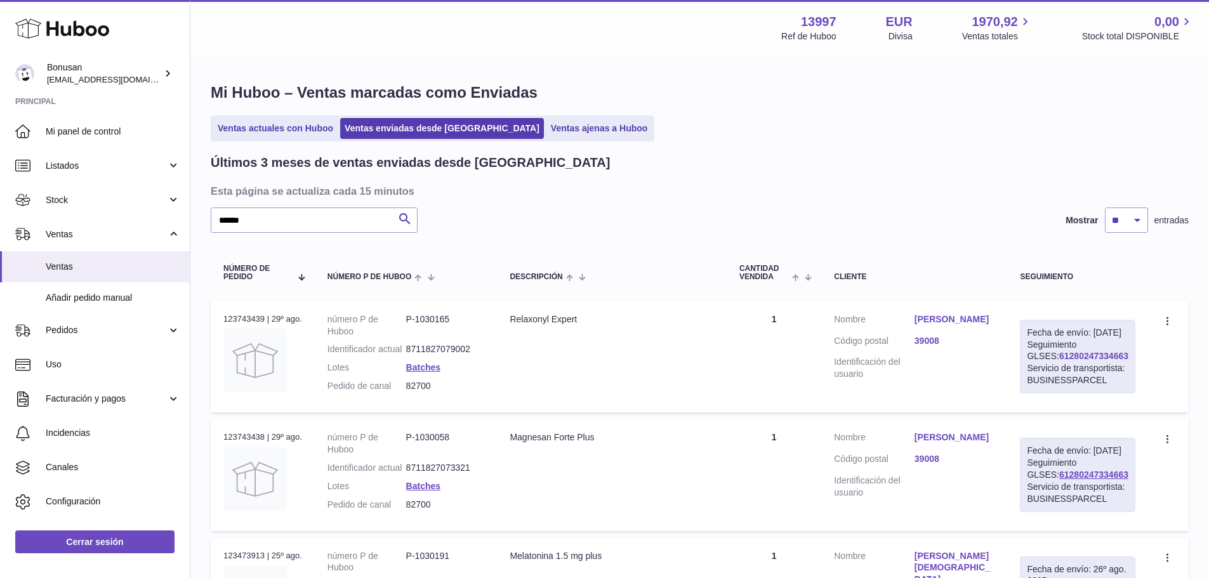
click at [1060, 361] on link "61280247334663" at bounding box center [1094, 356] width 69 height 10
drag, startPoint x: 256, startPoint y: 217, endPoint x: 178, endPoint y: 214, distance: 77.5
paste input "text"
click at [1086, 361] on link "61280247330259" at bounding box center [1094, 356] width 69 height 10
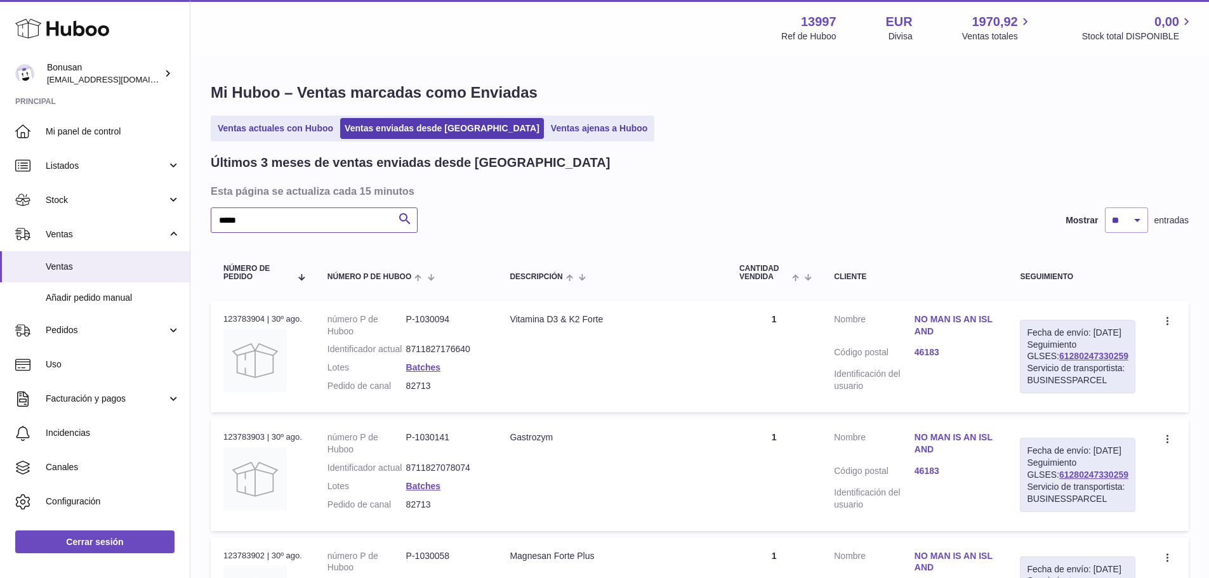
drag, startPoint x: 240, startPoint y: 221, endPoint x: 264, endPoint y: 215, distance: 24.9
click at [262, 215] on input "*****" at bounding box center [314, 220] width 207 height 25
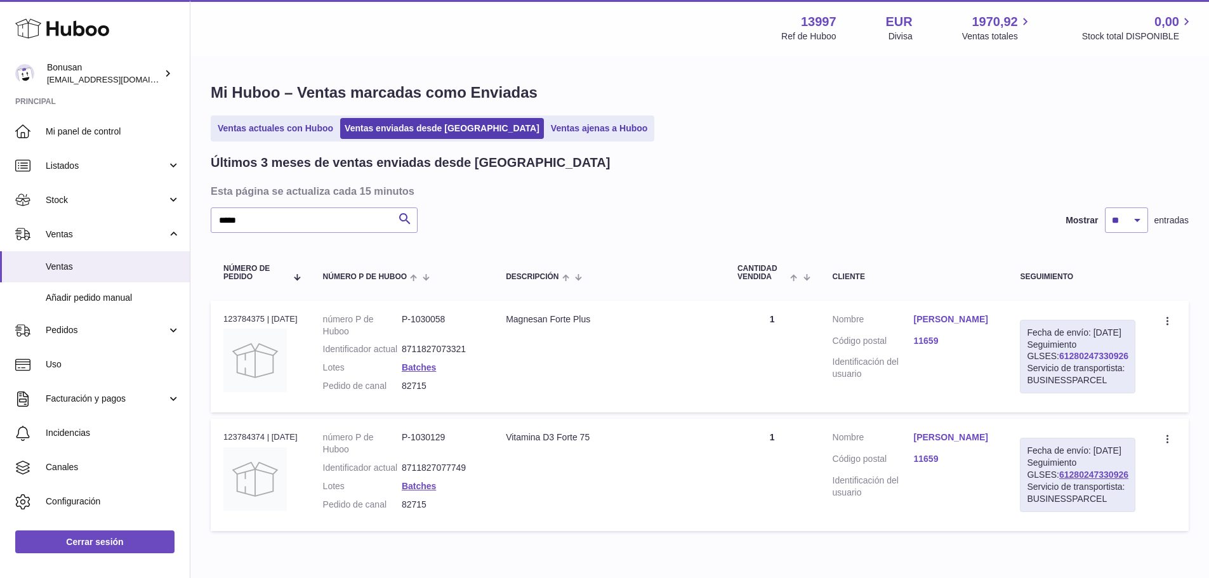
click at [1068, 361] on link "61280247330926" at bounding box center [1094, 356] width 69 height 10
click at [246, 227] on input "*****" at bounding box center [314, 220] width 207 height 25
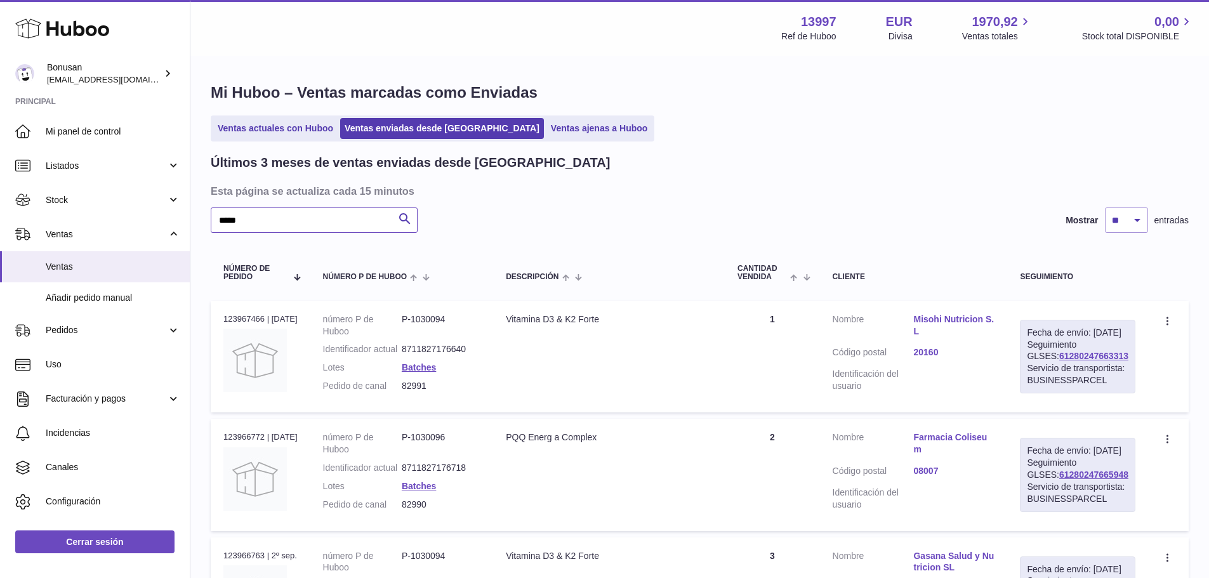
type input "*****"
drag, startPoint x: 252, startPoint y: 221, endPoint x: 200, endPoint y: 215, distance: 52.4
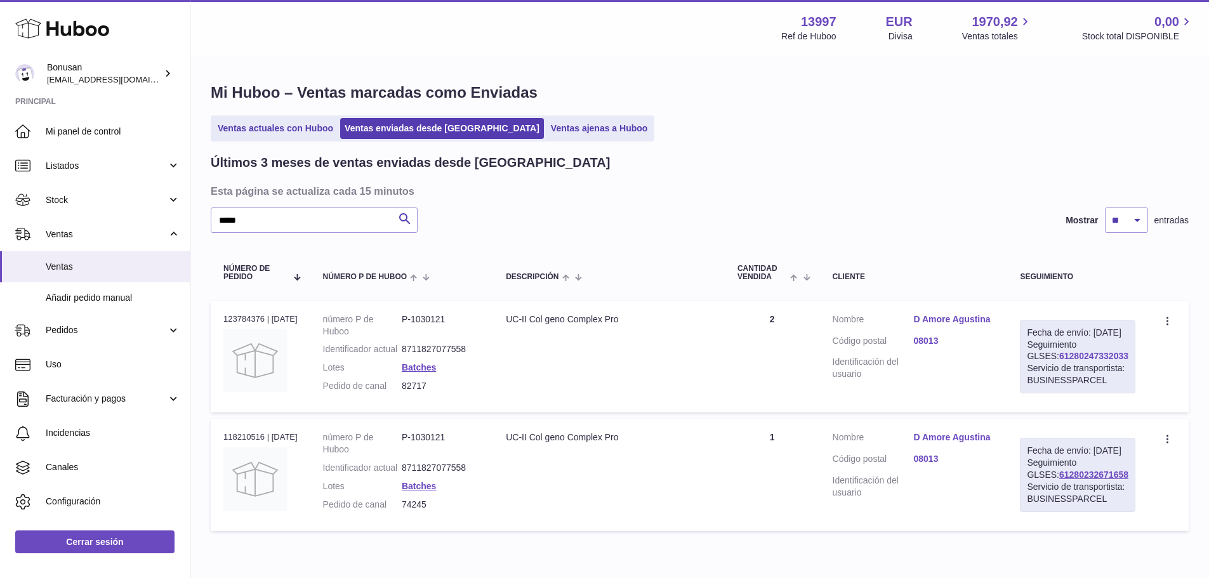
click at [1084, 361] on link "61280247332033" at bounding box center [1094, 356] width 69 height 10
drag, startPoint x: 243, startPoint y: 228, endPoint x: 214, endPoint y: 215, distance: 31.8
click at [215, 221] on input "*****" at bounding box center [314, 220] width 207 height 25
paste input "text"
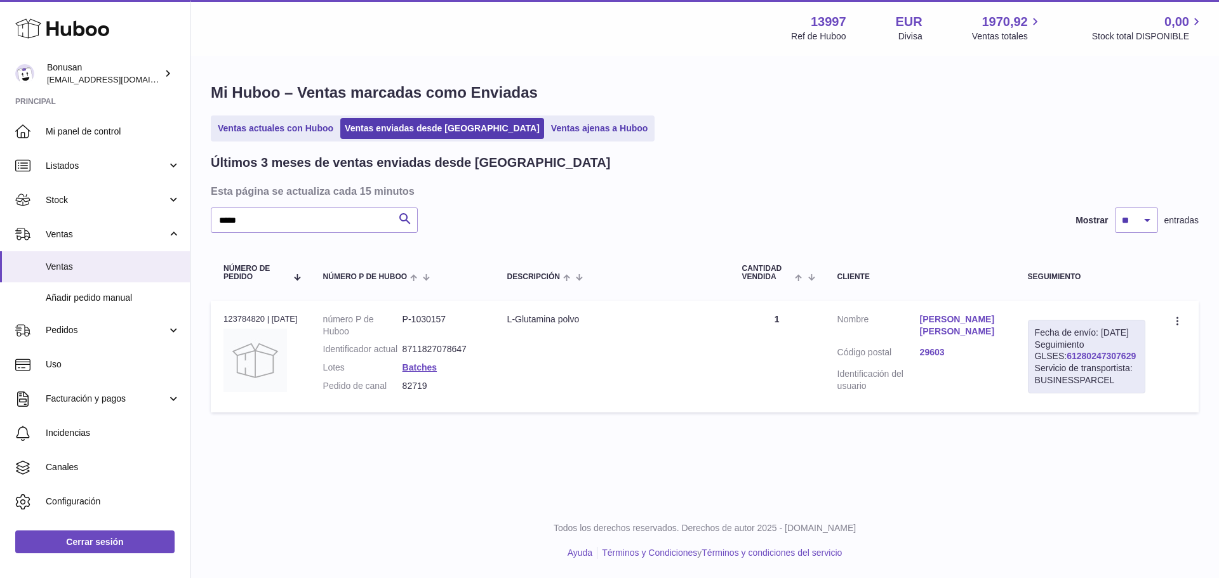
click at [1067, 361] on link "61280247307629" at bounding box center [1101, 356] width 69 height 10
click at [275, 222] on input "*****" at bounding box center [314, 220] width 207 height 25
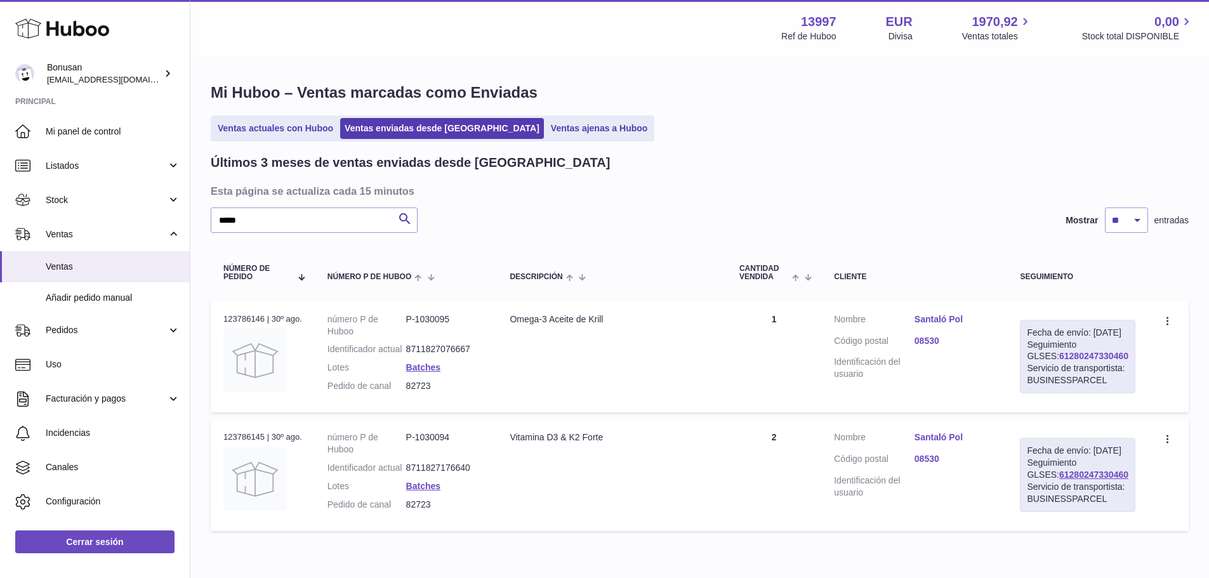
click at [1082, 361] on link "61280247330460" at bounding box center [1094, 356] width 69 height 10
click at [258, 225] on input "*****" at bounding box center [314, 220] width 207 height 25
type input "*****"
click at [1089, 361] on link "61280247331150" at bounding box center [1094, 356] width 69 height 10
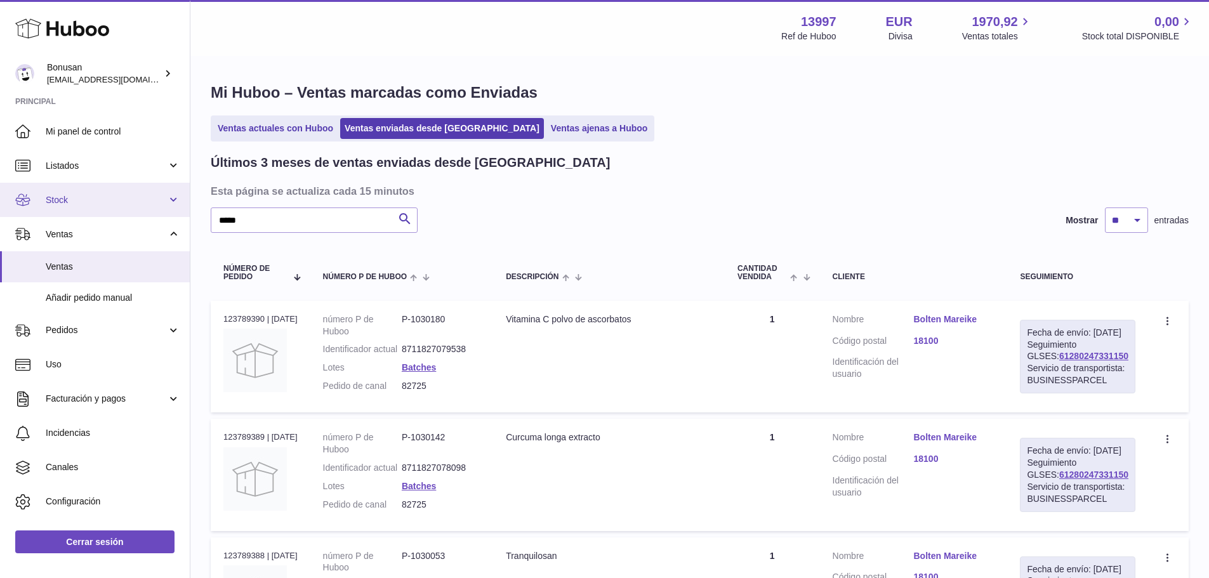
click at [55, 205] on span "Stock" at bounding box center [106, 200] width 121 height 12
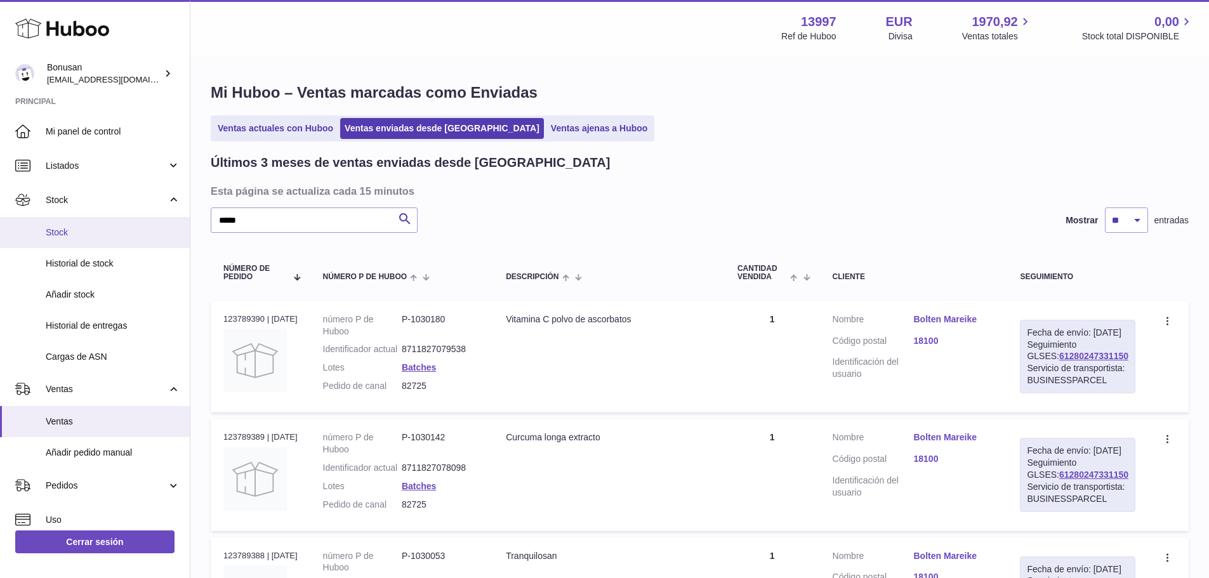
click at [51, 238] on span "Stock" at bounding box center [113, 233] width 135 height 12
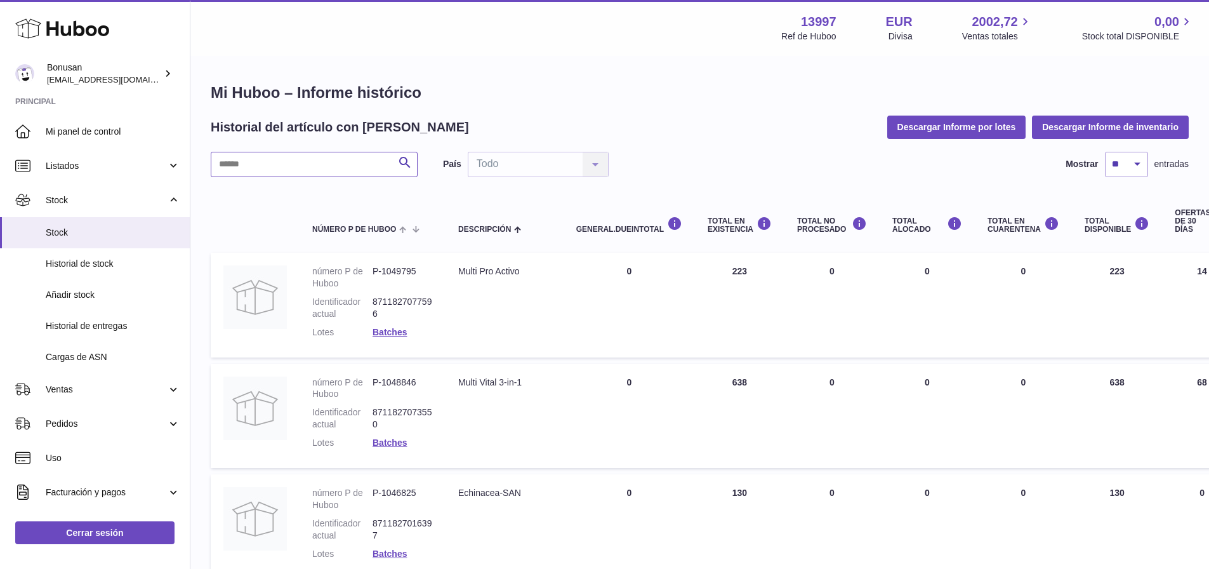
click at [240, 163] on input "text" at bounding box center [314, 164] width 207 height 25
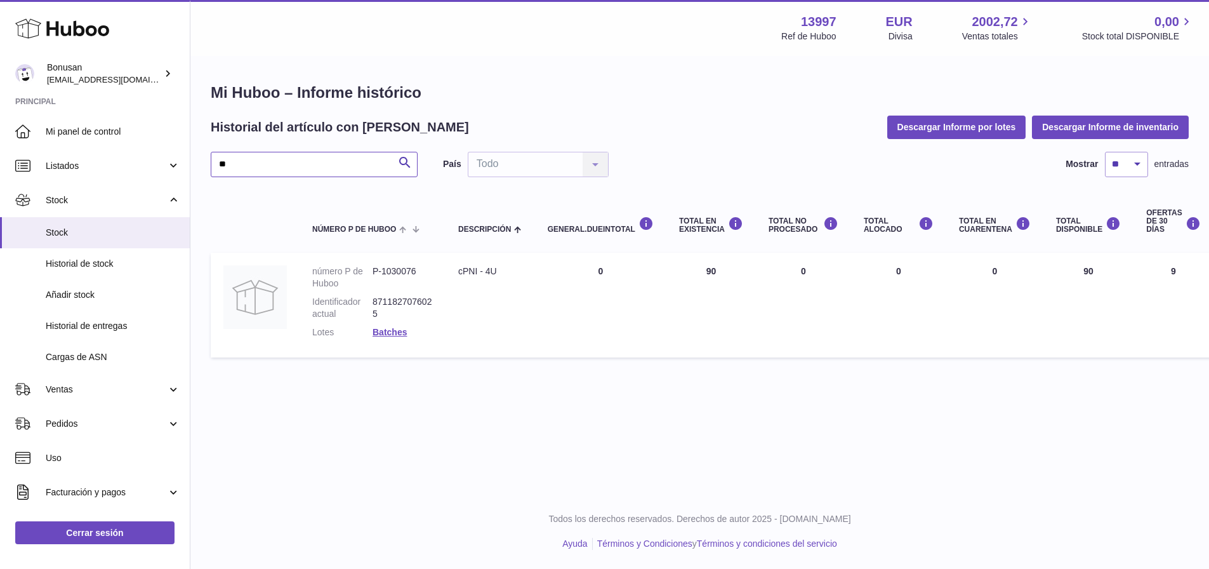
drag, startPoint x: 256, startPoint y: 164, endPoint x: 197, endPoint y: 174, distance: 59.9
click at [202, 171] on div "Mi Huboo – Informe histórico Historial del artículo con [PERSON_NAME] Informe p…" at bounding box center [699, 223] width 1019 height 332
type input "*"
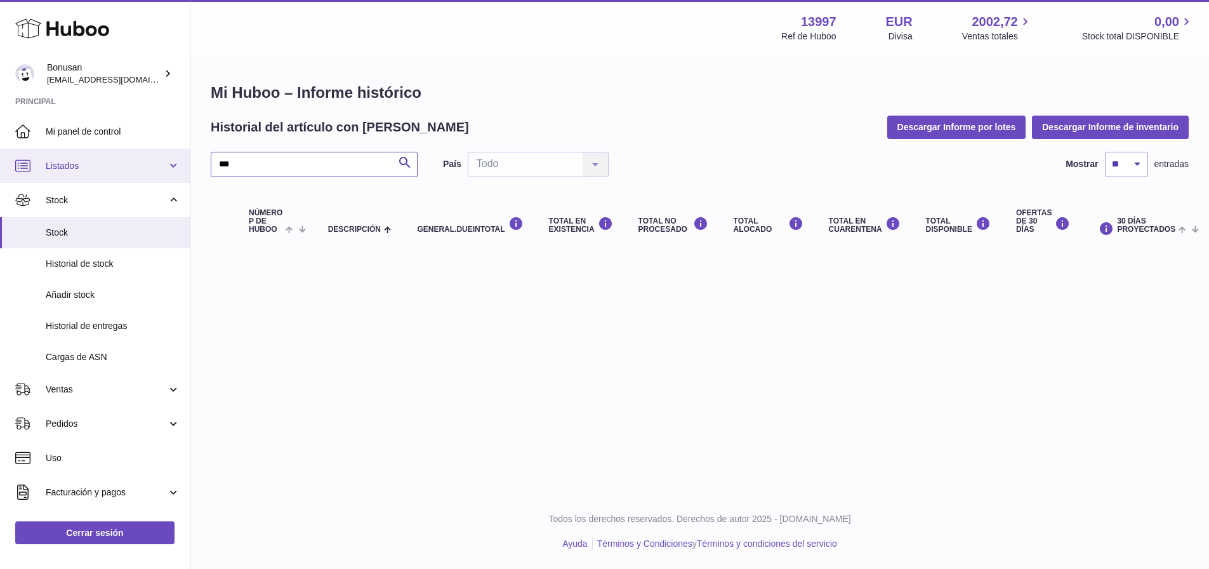
drag, startPoint x: 260, startPoint y: 166, endPoint x: 176, endPoint y: 160, distance: 84.0
click at [176, 160] on div "Huboo Bonusan [EMAIL_ADDRESS][DOMAIN_NAME] Principal Mi panel de control Listad…" at bounding box center [604, 284] width 1209 height 569
drag, startPoint x: 271, startPoint y: 165, endPoint x: 190, endPoint y: 178, distance: 82.2
click at [190, 178] on div "Huboo Bonusan [EMAIL_ADDRESS][DOMAIN_NAME] Principal Mi panel de control Listad…" at bounding box center [604, 284] width 1209 height 569
type input "*******"
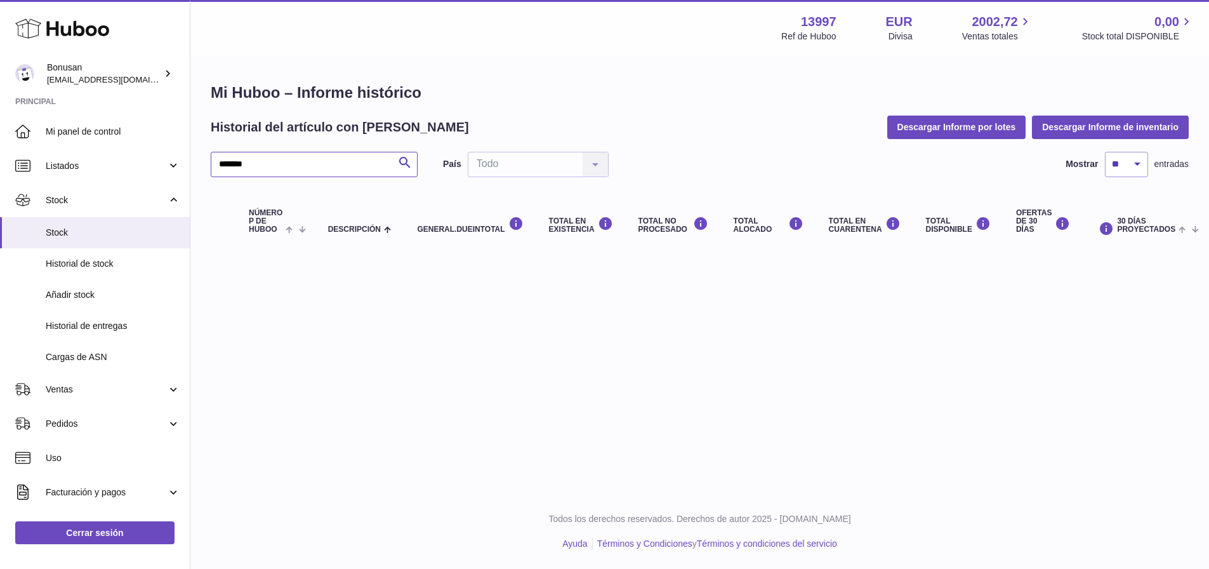
drag, startPoint x: 266, startPoint y: 157, endPoint x: 192, endPoint y: 173, distance: 76.1
click at [192, 173] on div "Mi Huboo – Informe histórico Historial del artículo con [PERSON_NAME] Informe p…" at bounding box center [699, 167] width 1019 height 221
click at [63, 234] on span "Stock" at bounding box center [113, 233] width 135 height 12
click at [63, 197] on span "Stock" at bounding box center [106, 200] width 121 height 12
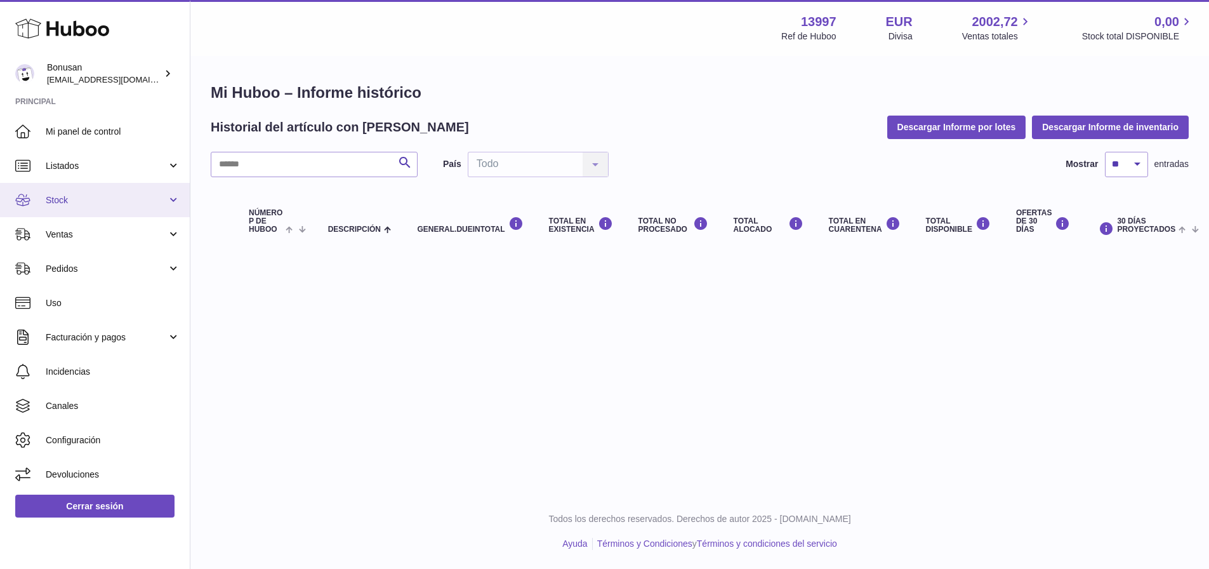
drag, startPoint x: 55, startPoint y: 193, endPoint x: 105, endPoint y: 187, distance: 49.9
click at [55, 194] on link "Stock" at bounding box center [95, 200] width 190 height 34
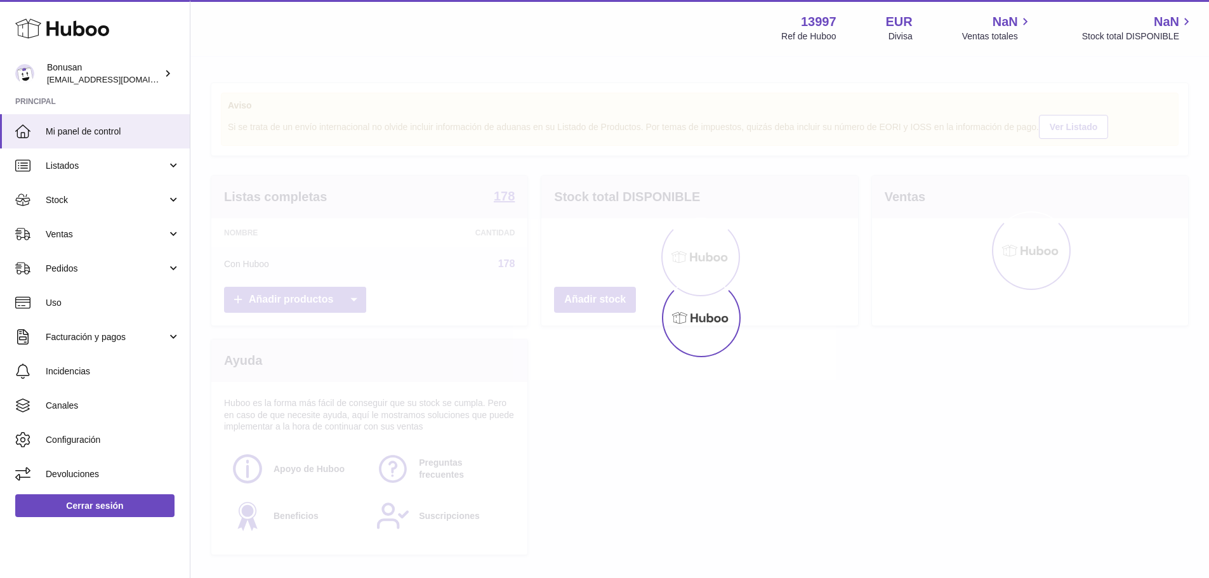
click at [41, 230] on link "Ventas" at bounding box center [95, 234] width 190 height 34
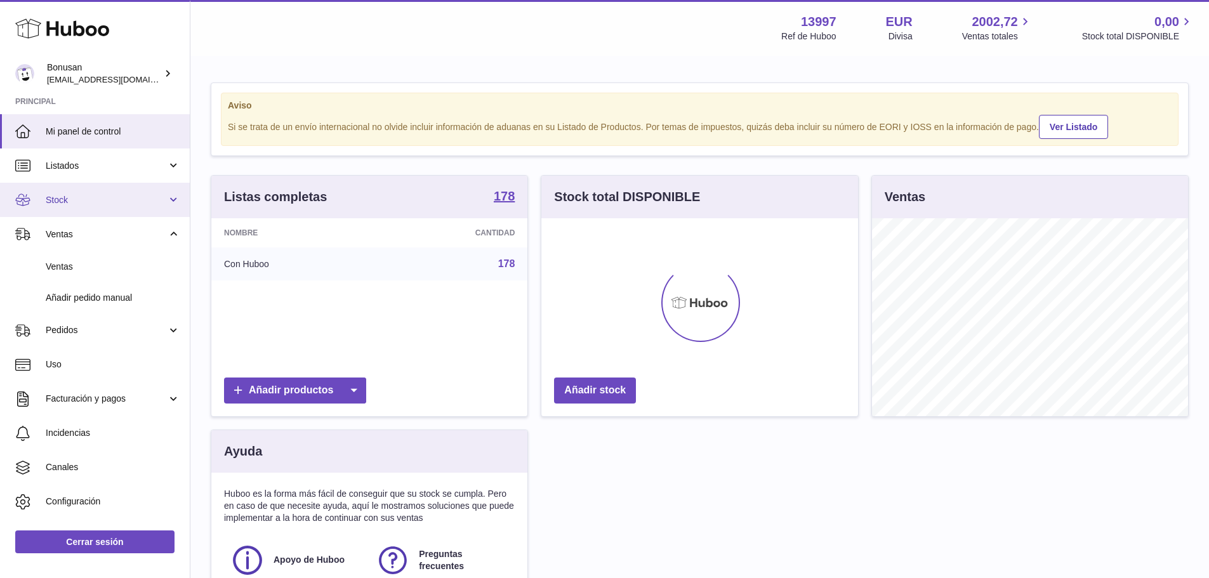
scroll to position [198, 317]
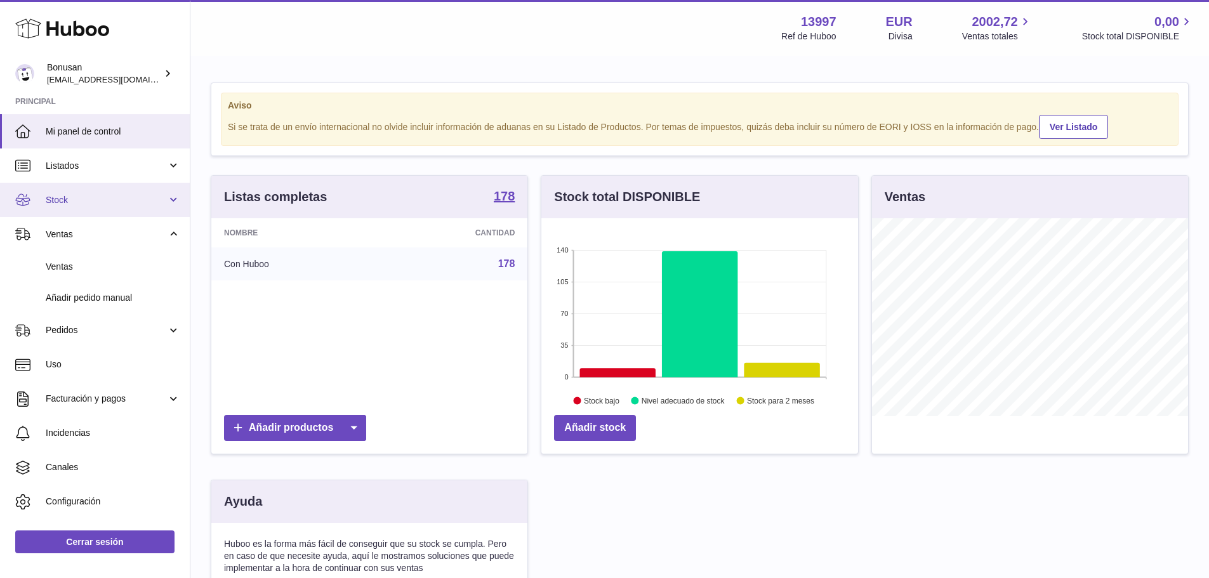
click at [58, 195] on span "Stock" at bounding box center [106, 200] width 121 height 12
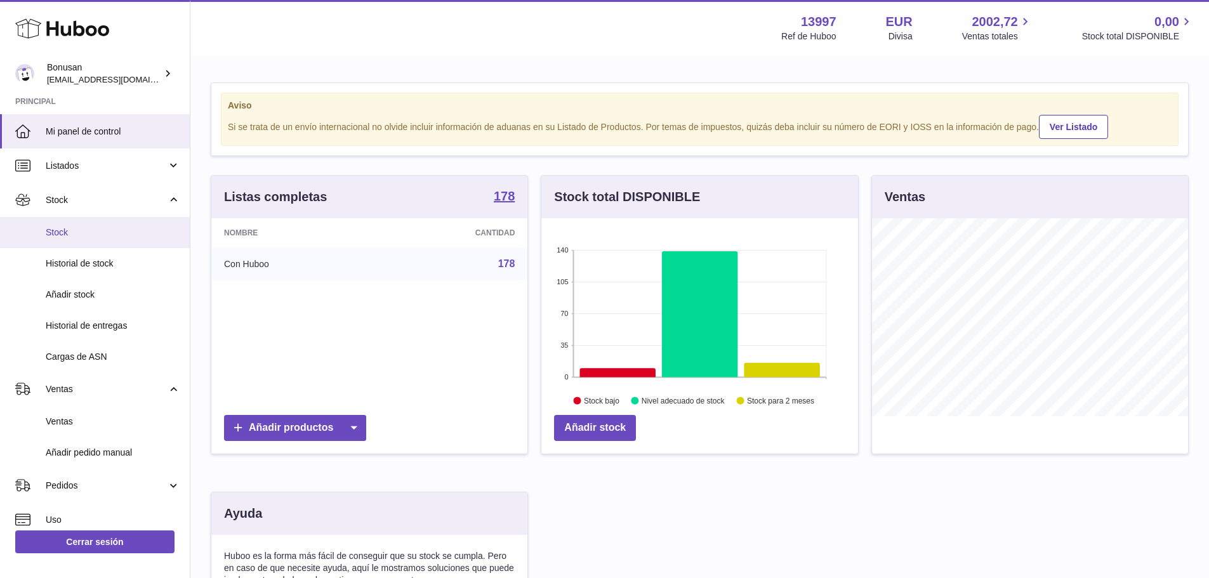
click at [62, 234] on span "Stock" at bounding box center [113, 233] width 135 height 12
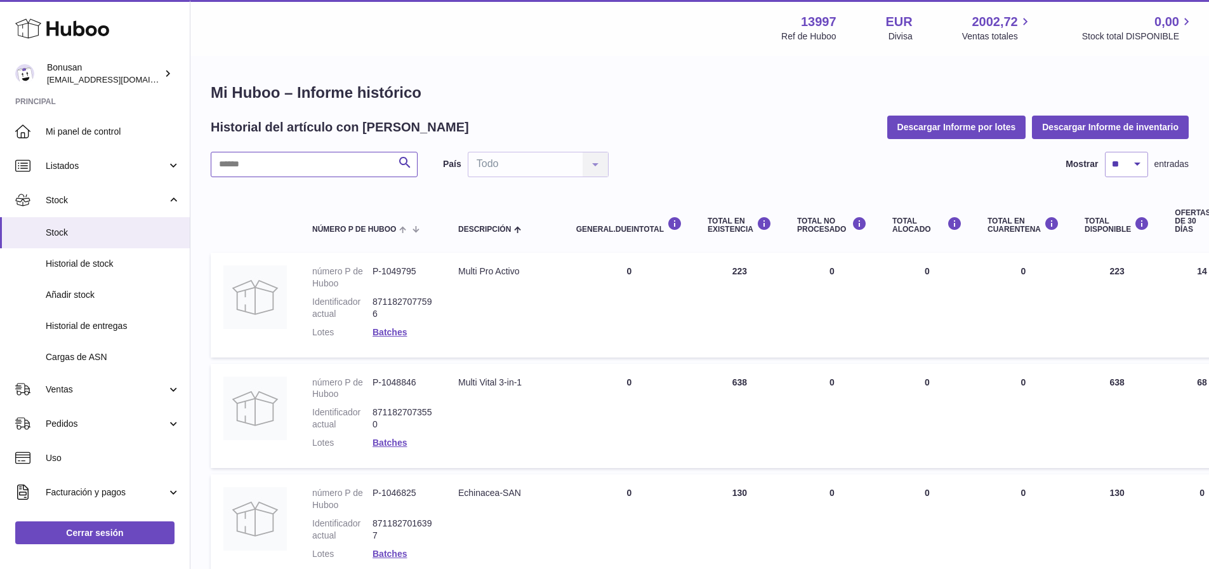
click at [233, 156] on input "text" at bounding box center [314, 164] width 207 height 25
paste input "*******"
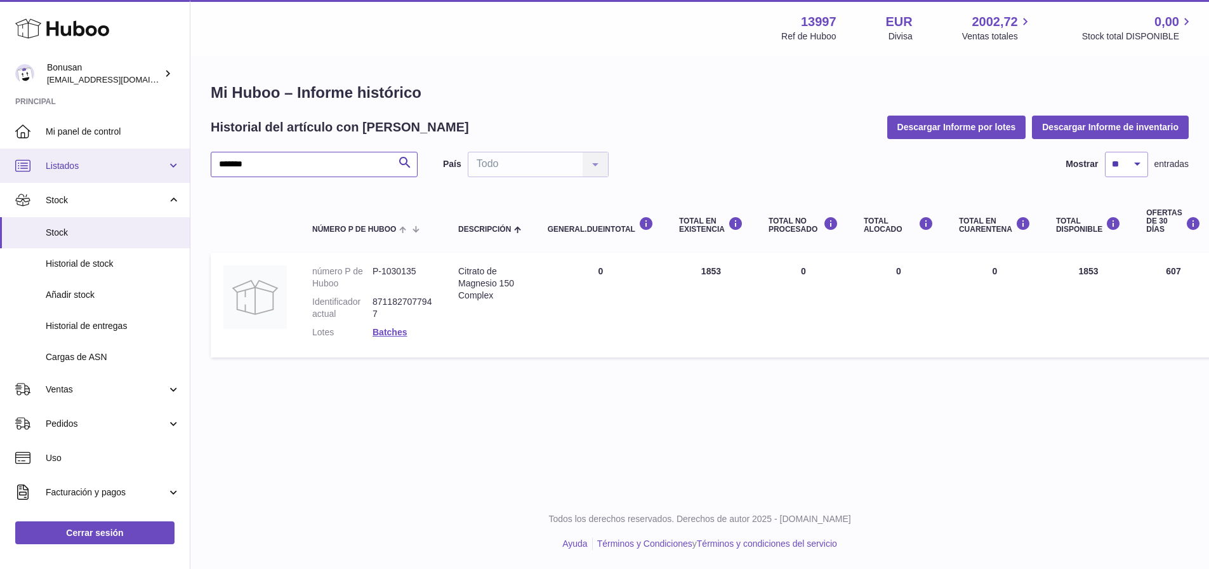
drag, startPoint x: 259, startPoint y: 163, endPoint x: 187, endPoint y: 174, distance: 73.3
click at [192, 166] on div "Mi Huboo – Informe histórico Historial del artículo con [PERSON_NAME] Informe p…" at bounding box center [699, 223] width 1019 height 332
type input "*******"
